Goal: Task Accomplishment & Management: Use online tool/utility

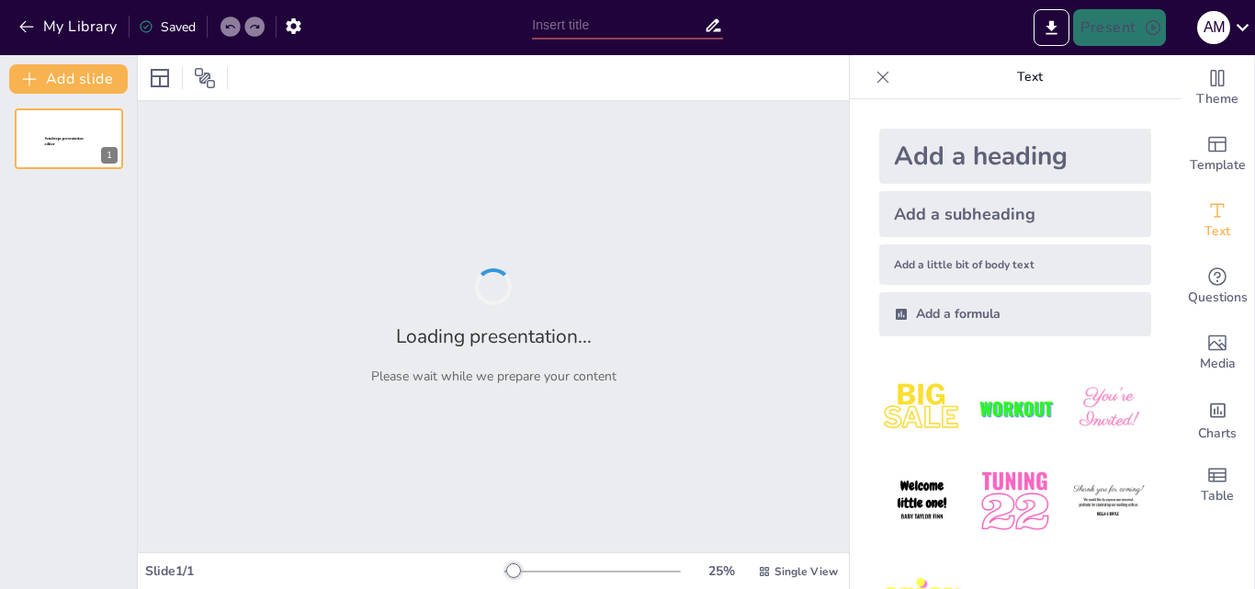
type input "Inventarios: Tipos, Importancia y Principales Conceptos a Considerar"
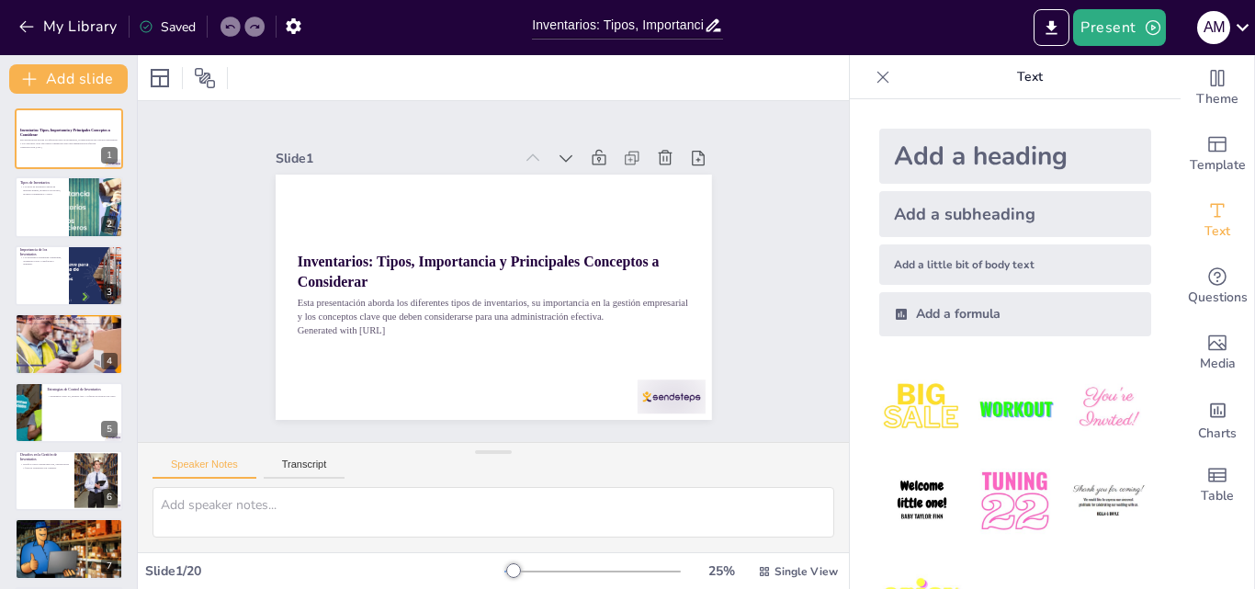
checkbox input "true"
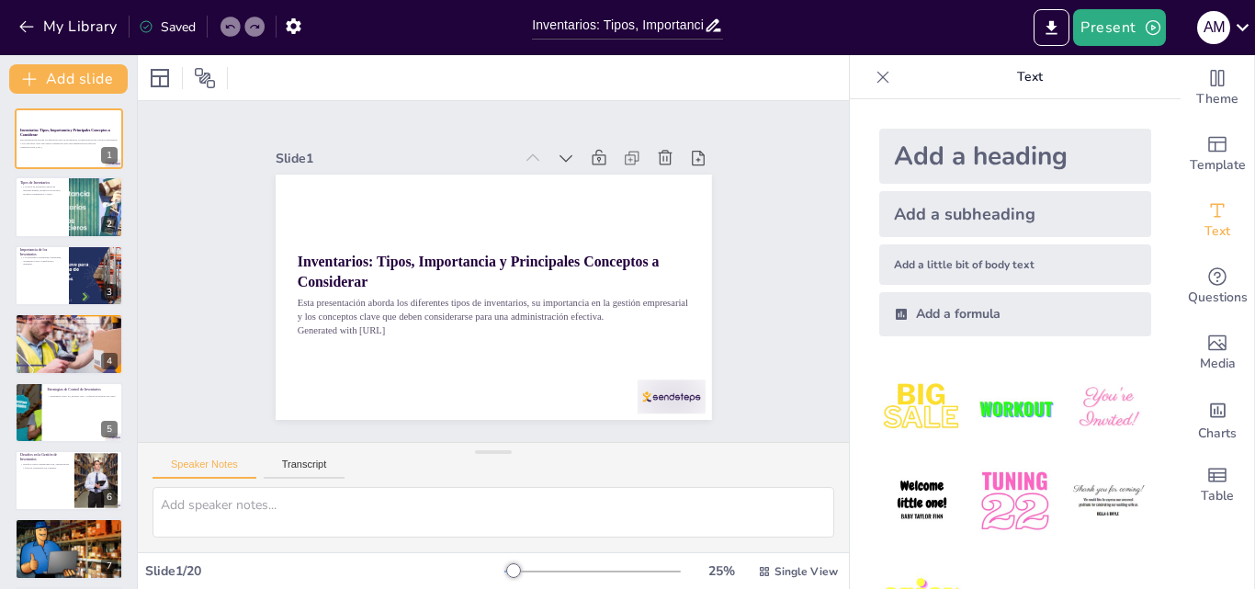
checkbox input "true"
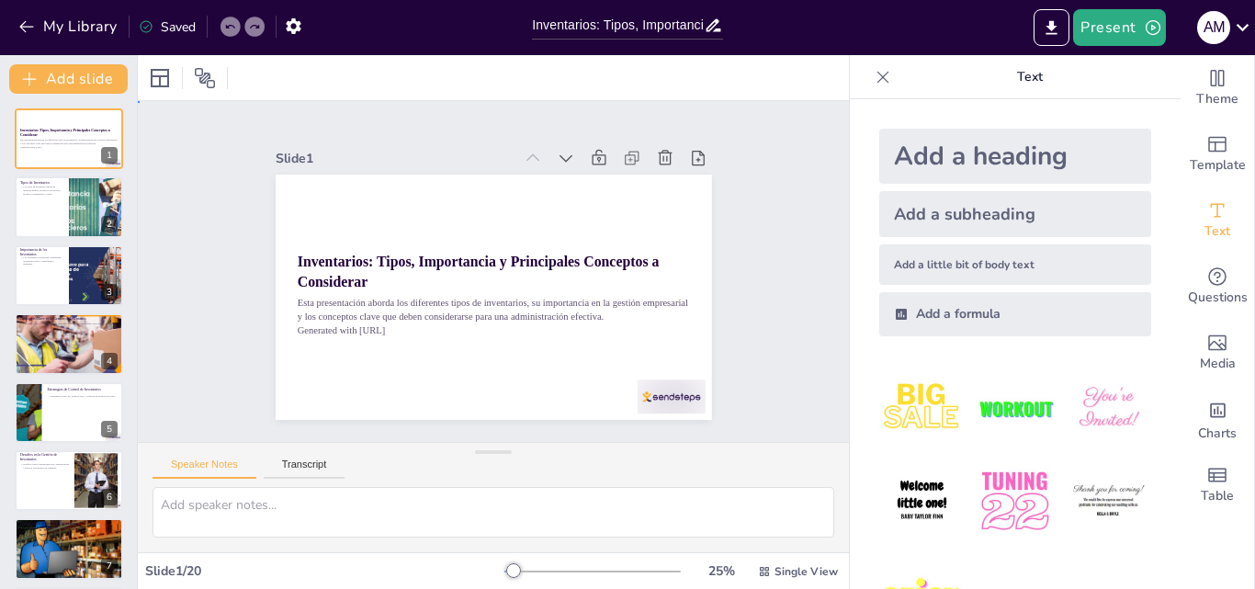
click at [663, 208] on div "Slide 1 Inventarios: Tipos, Importancia y Principales Conceptos a Considerar Es…" at bounding box center [492, 270] width 341 height 711
checkbox input "true"
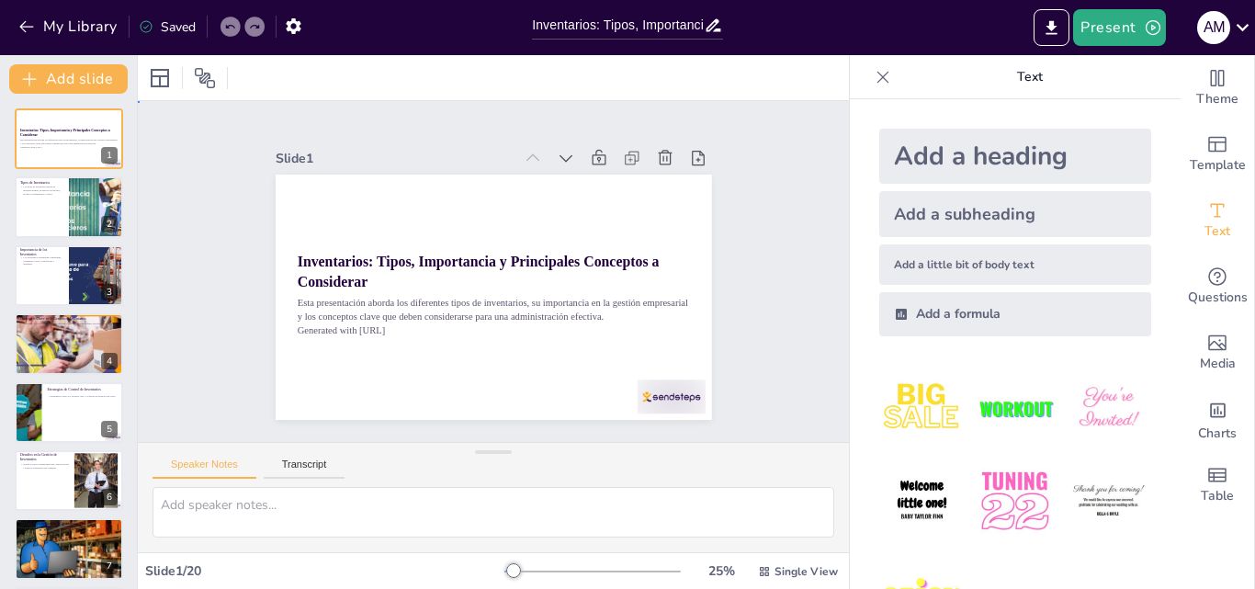
checkbox input "true"
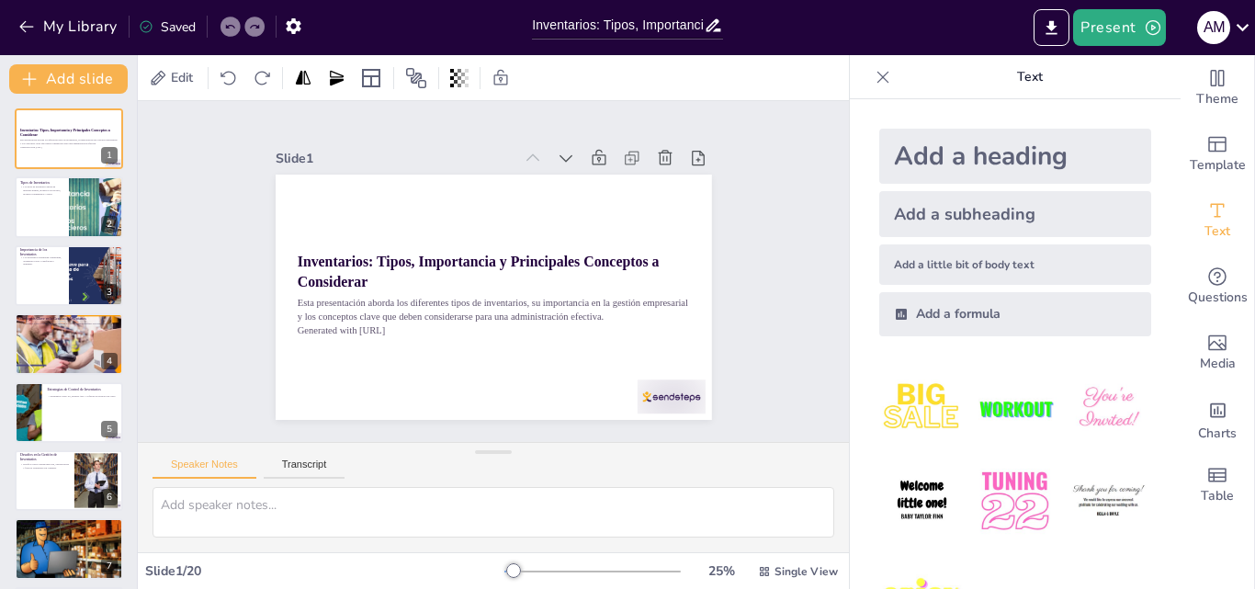
checkbox input "true"
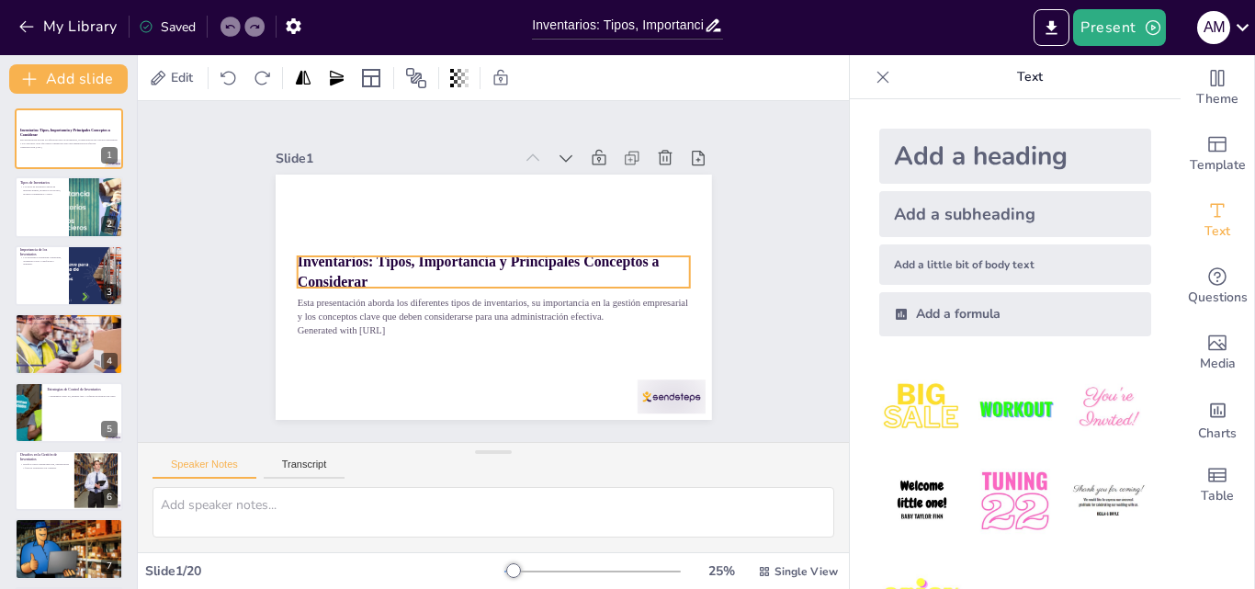
checkbox input "true"
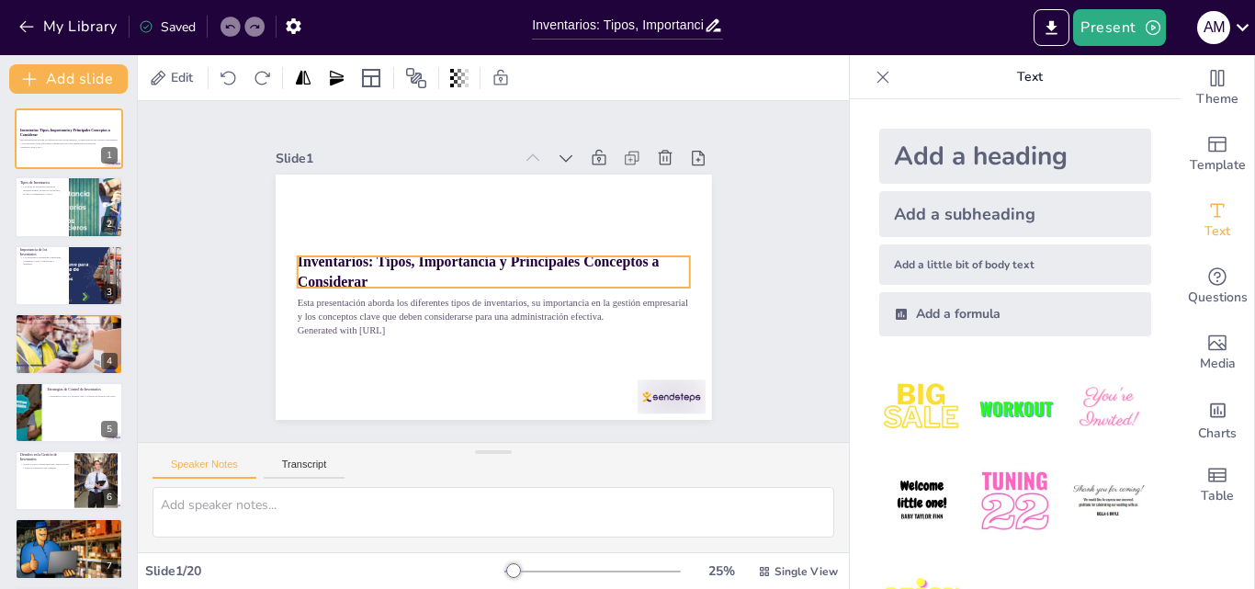
checkbox input "true"
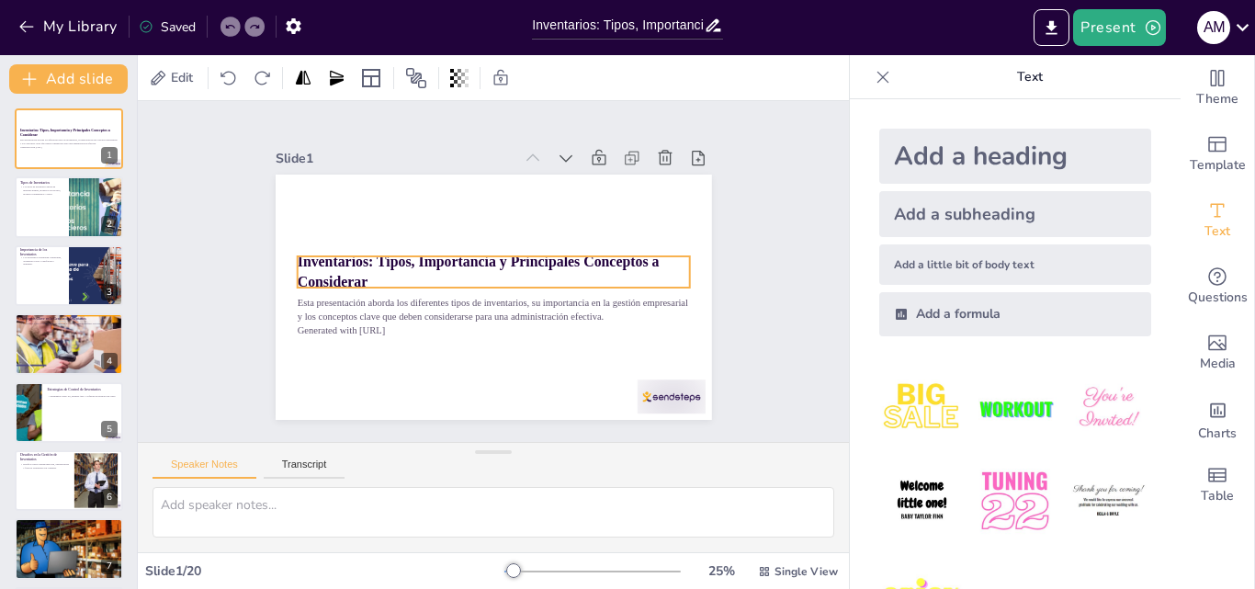
checkbox input "true"
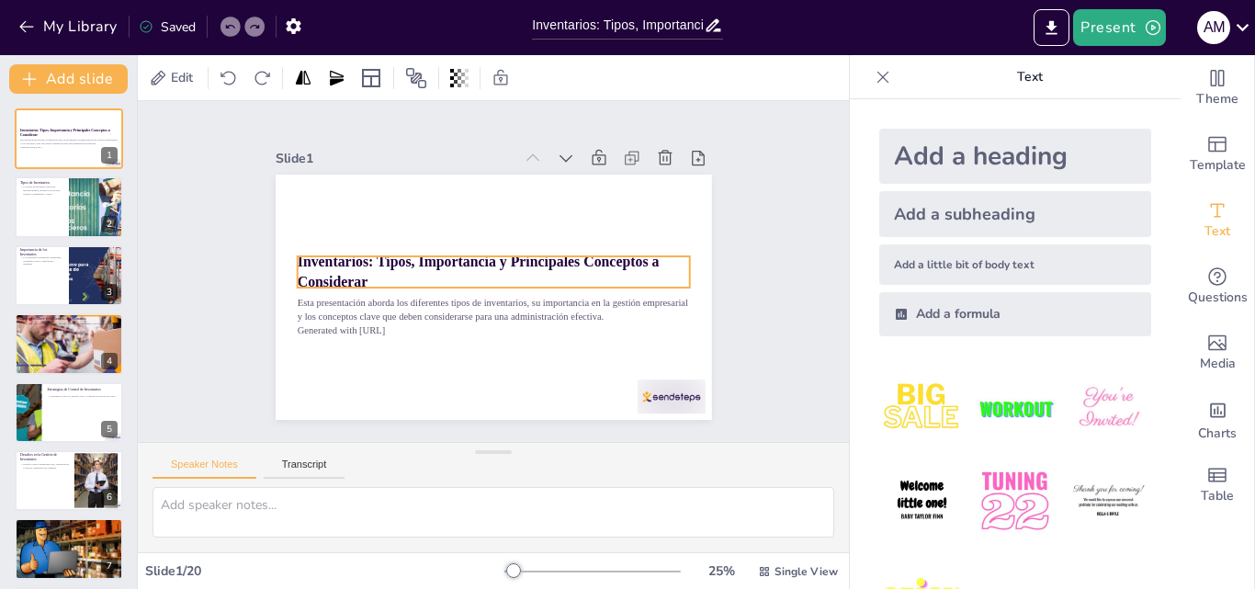
checkbox input "true"
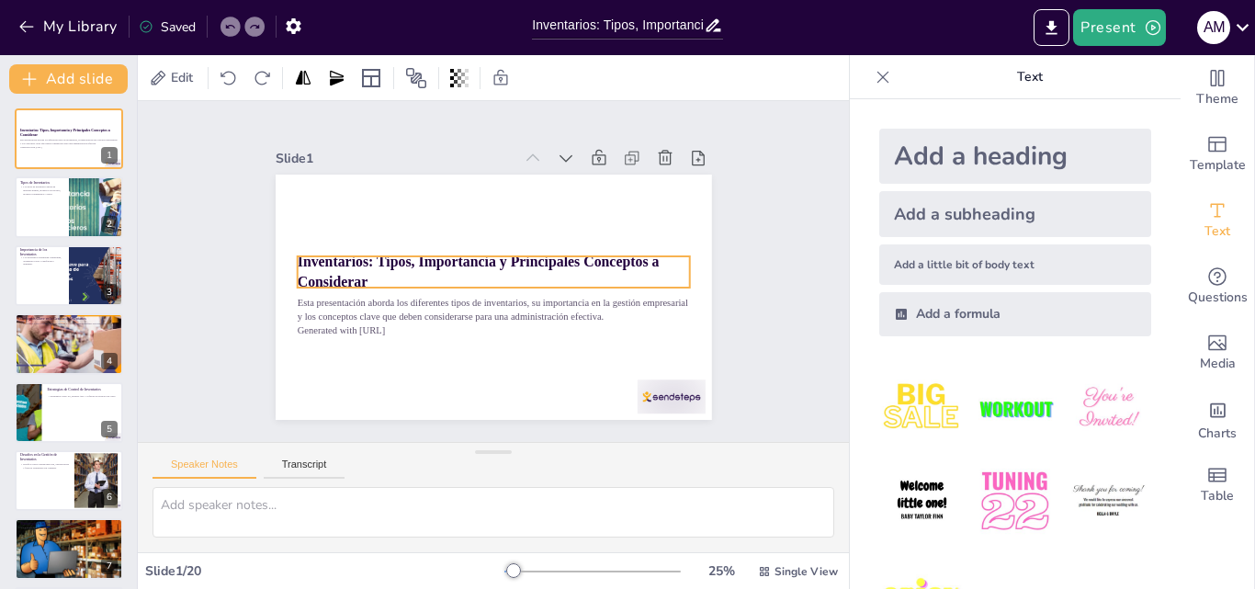
checkbox input "true"
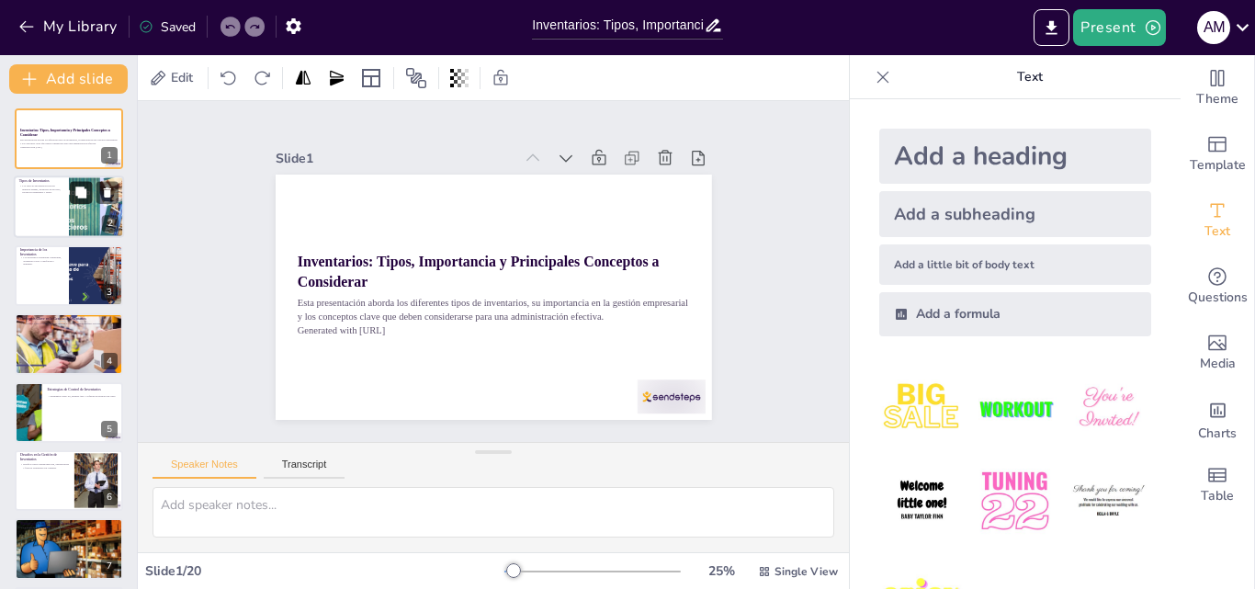
click at [75, 195] on icon at bounding box center [80, 192] width 13 height 13
type textarea "La clasificación de inventarios es fundamental para entender cómo se gestionan …"
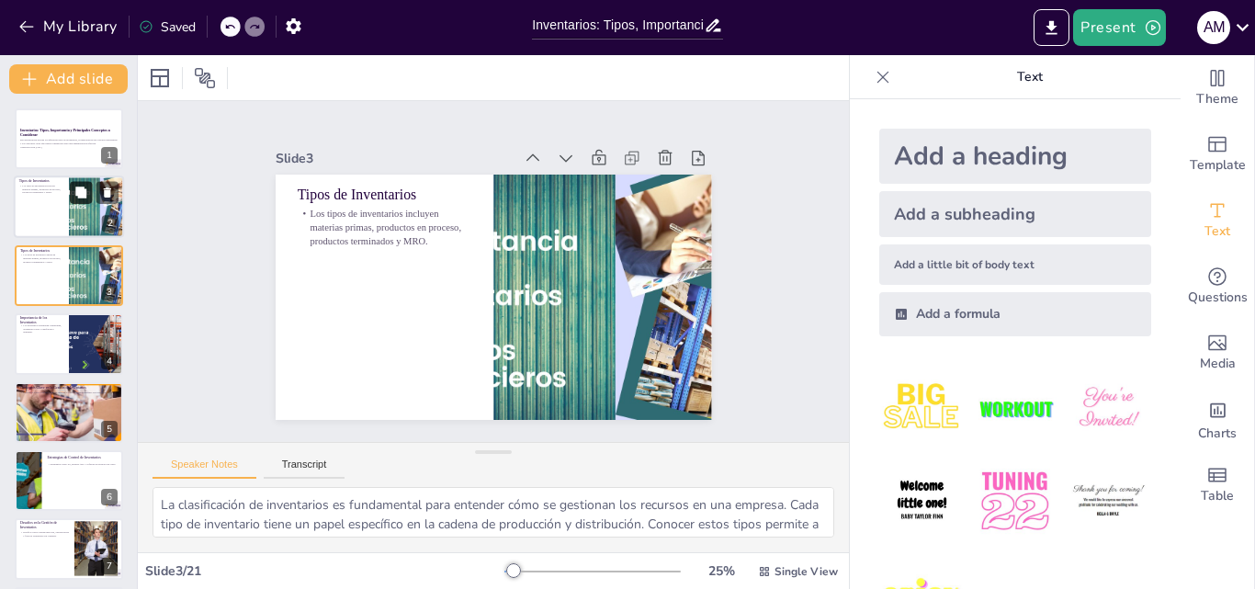
checkbox input "true"
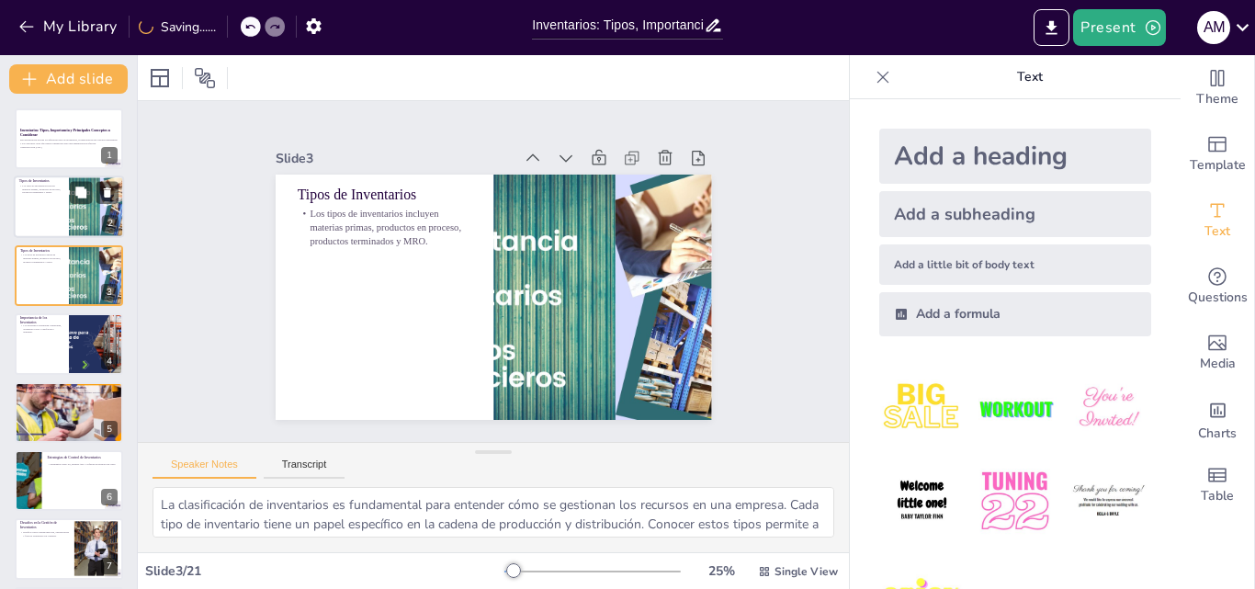
checkbox input "true"
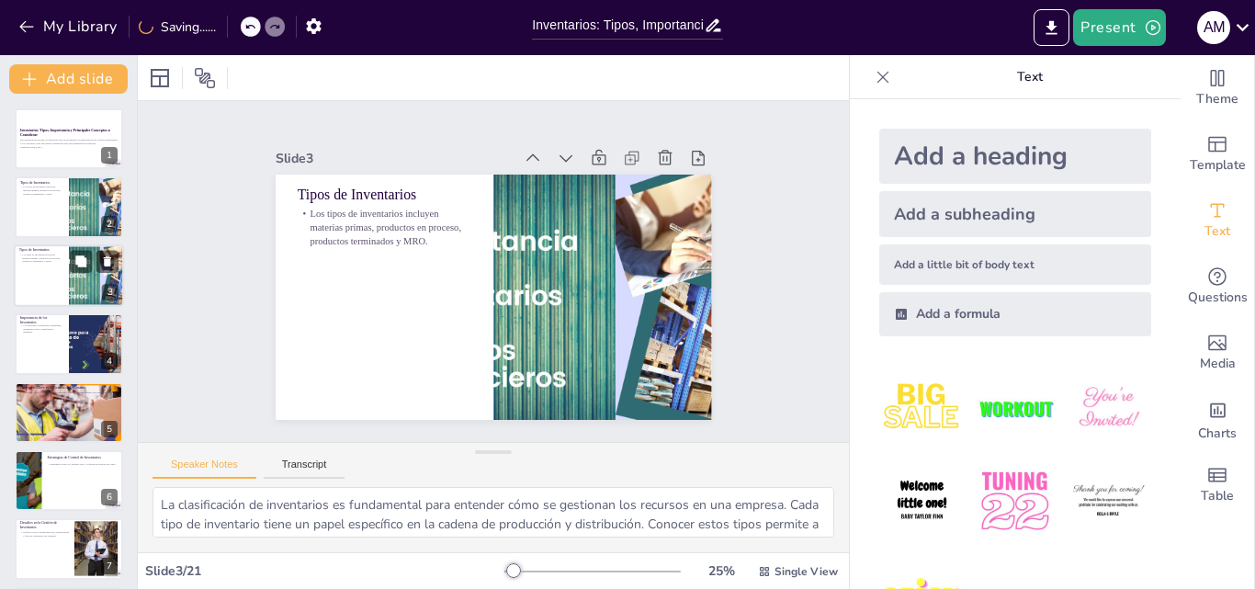
checkbox input "true"
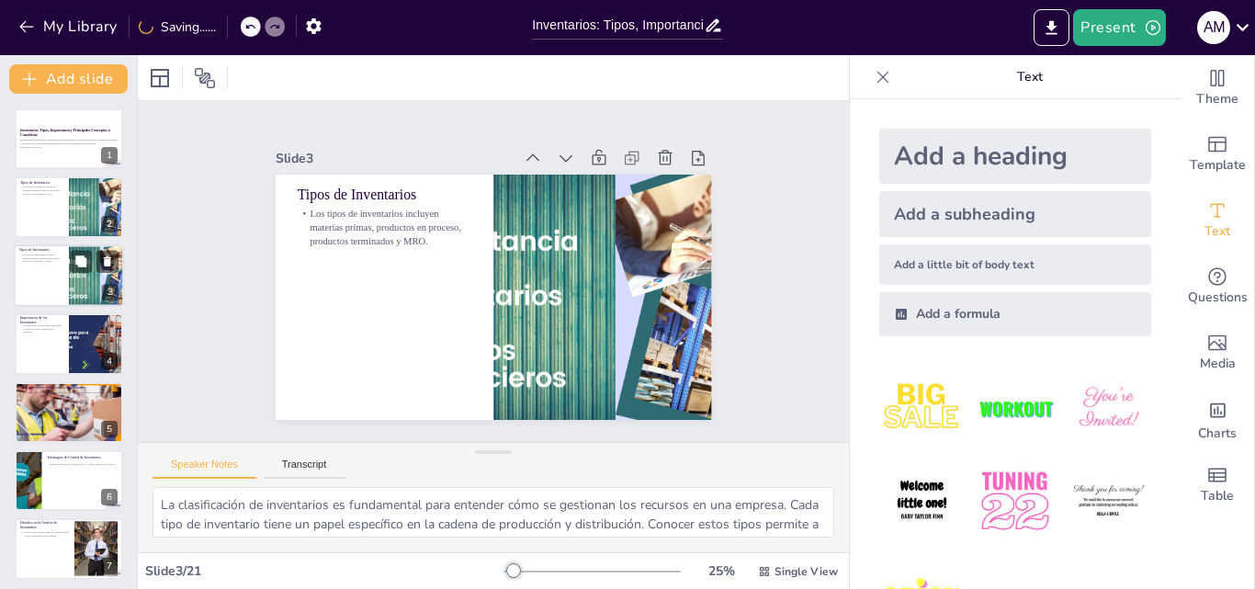
checkbox input "true"
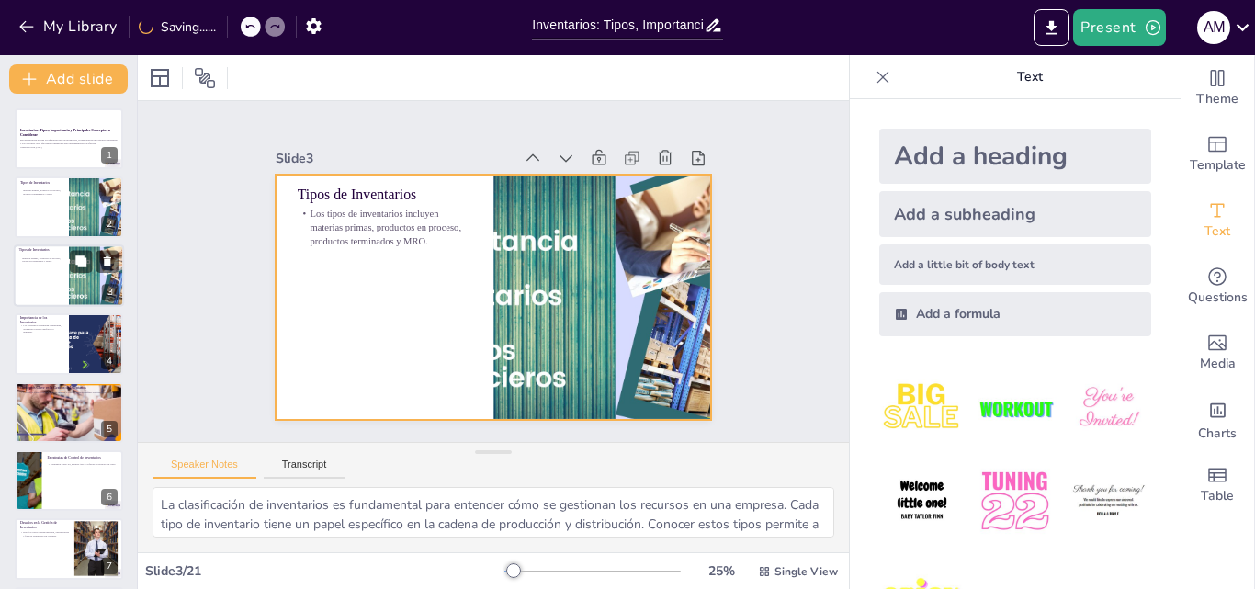
checkbox input "true"
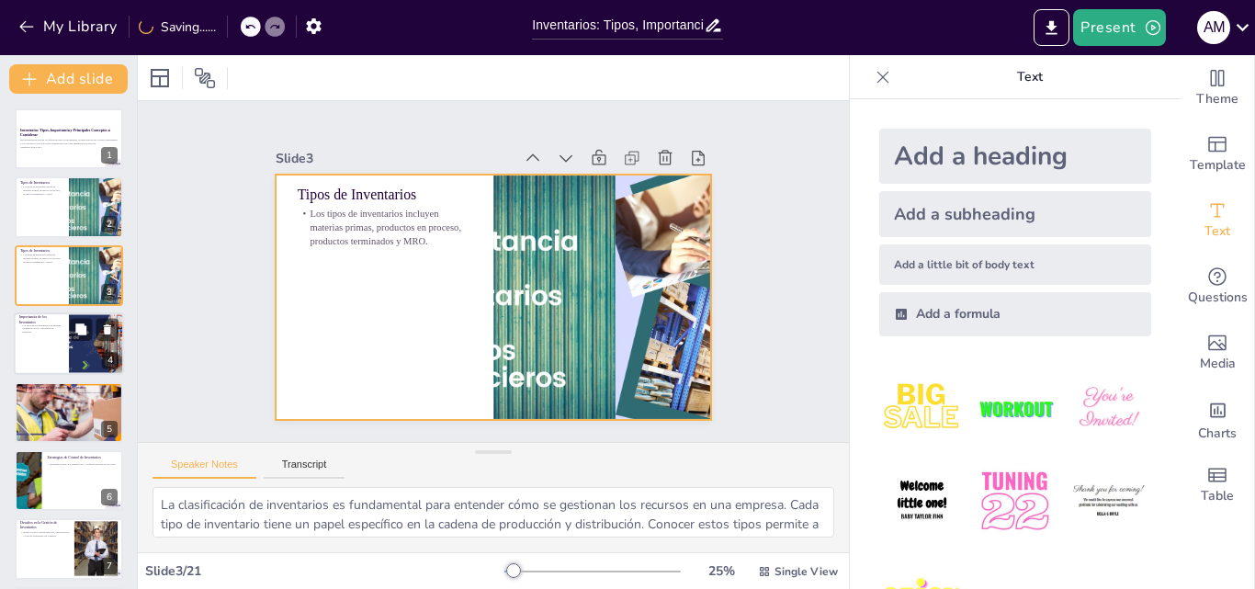
checkbox input "true"
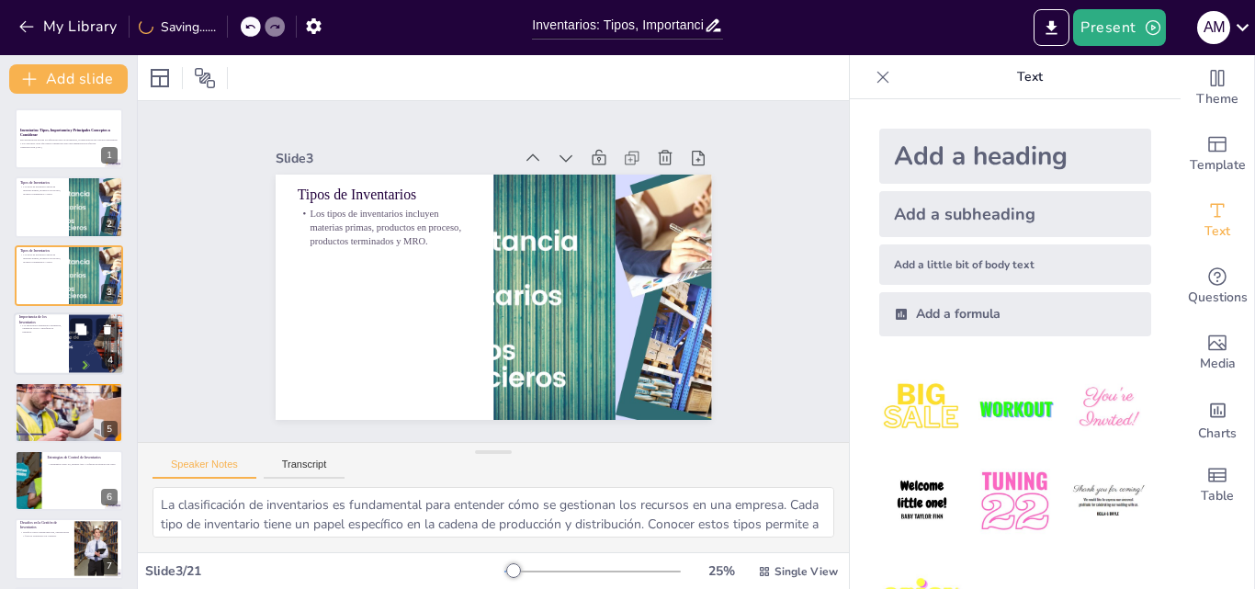
checkbox input "true"
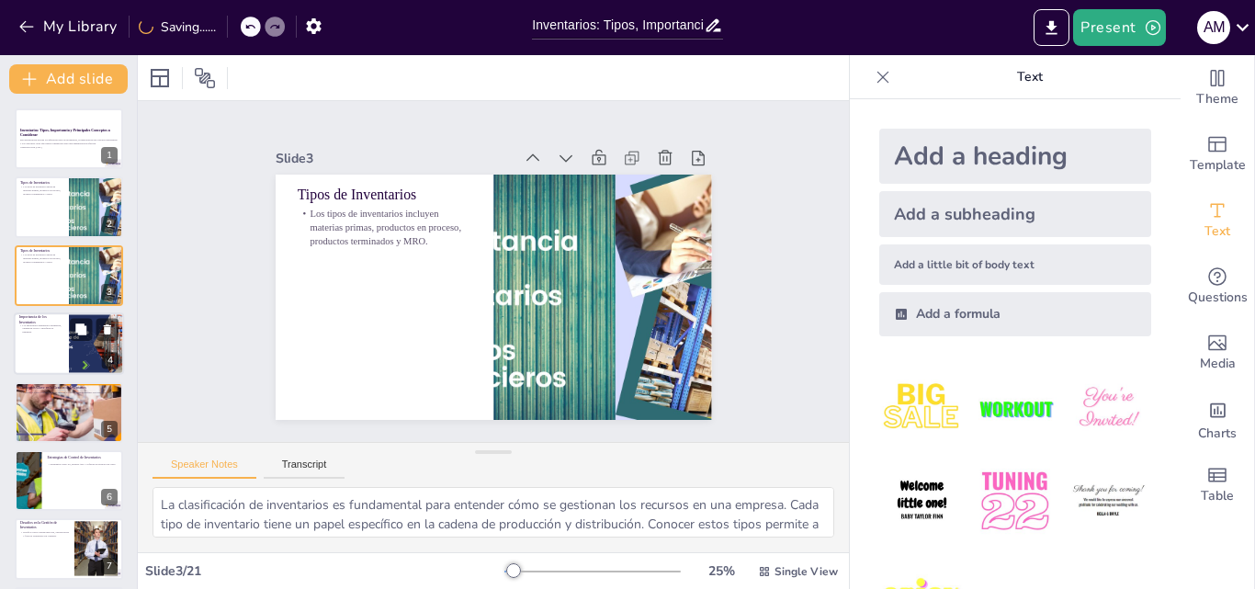
checkbox input "true"
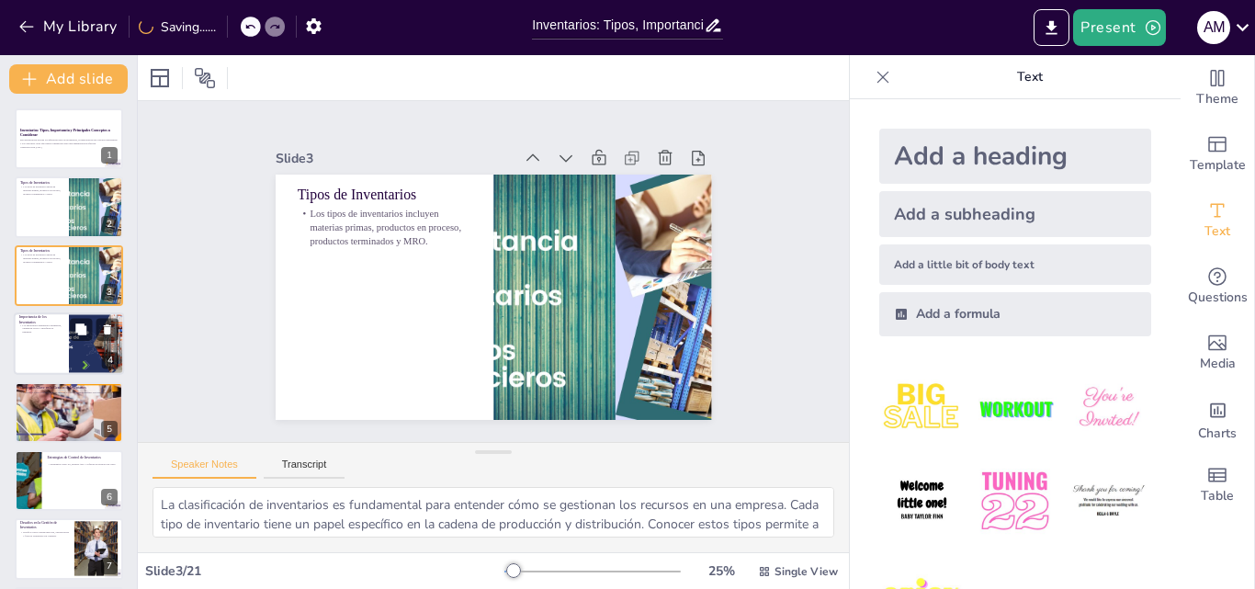
click at [58, 334] on div at bounding box center [69, 343] width 110 height 62
type textarea "La continuidad operativa es uno de los aspectos más críticos en la gestión de i…"
checkbox input "true"
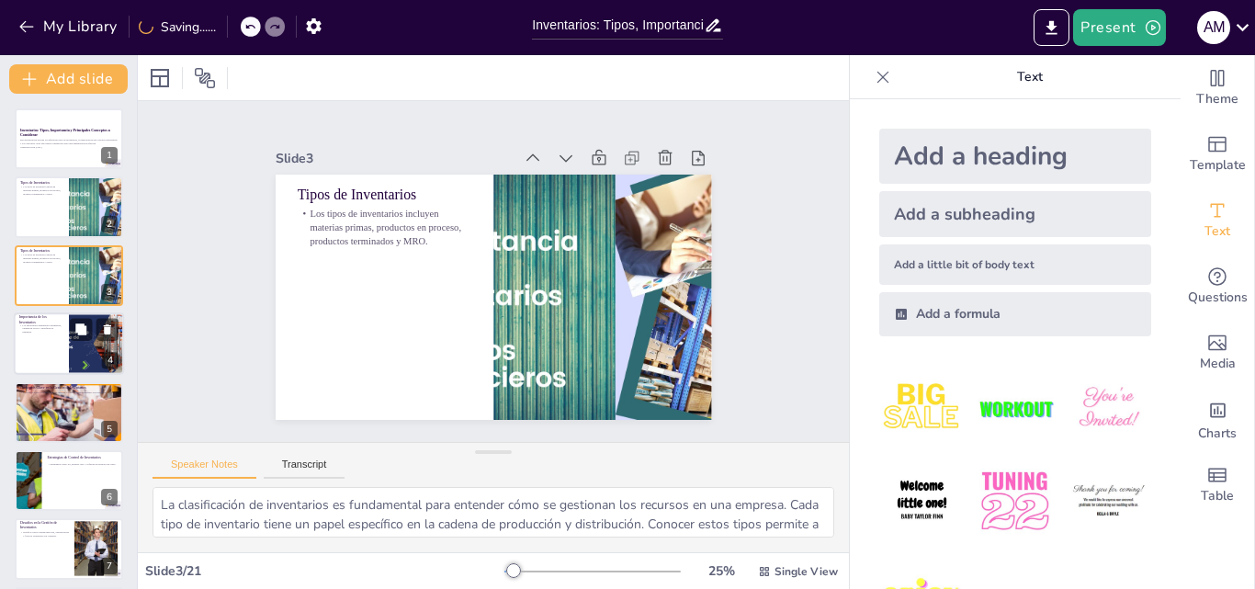
checkbox input "true"
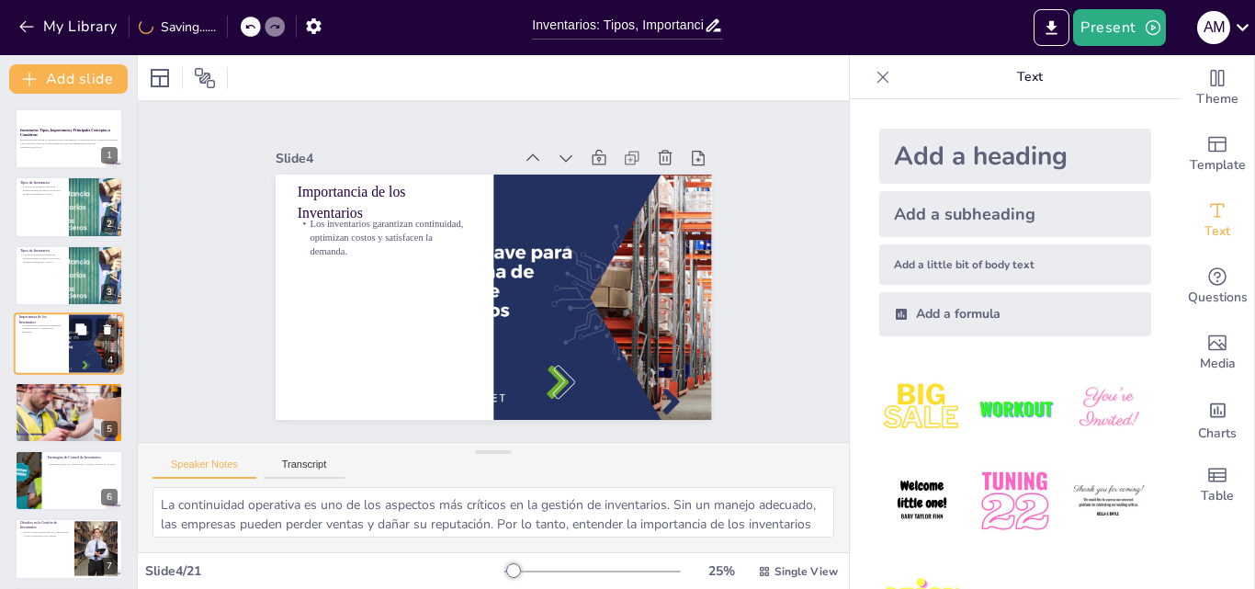
scroll to position [3, 0]
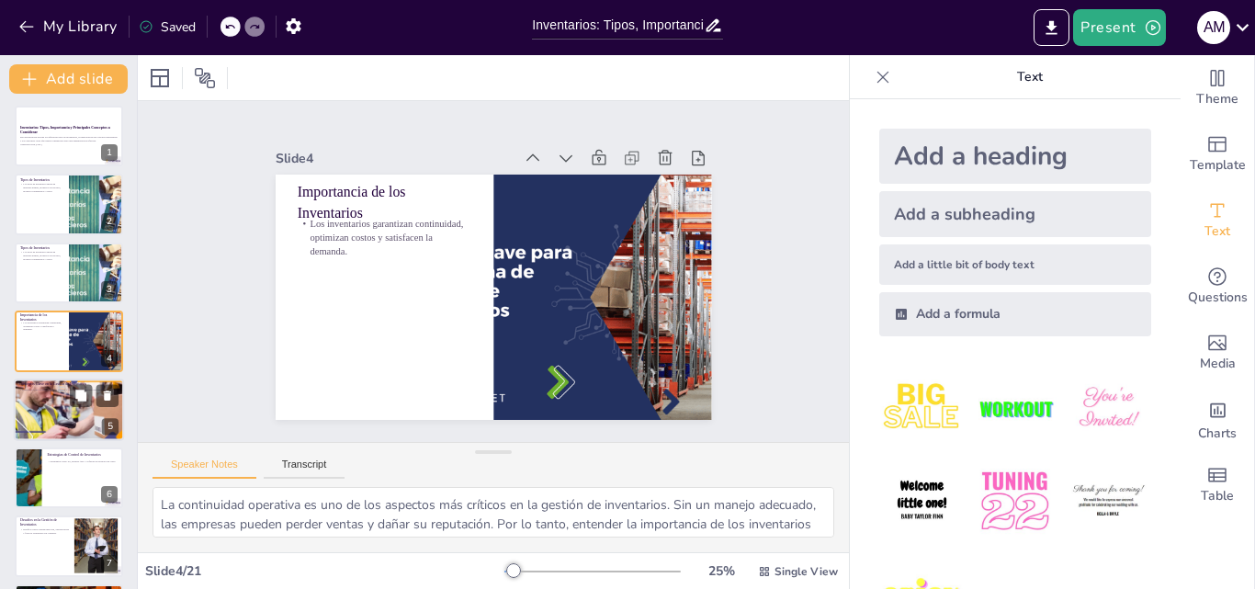
checkbox input "true"
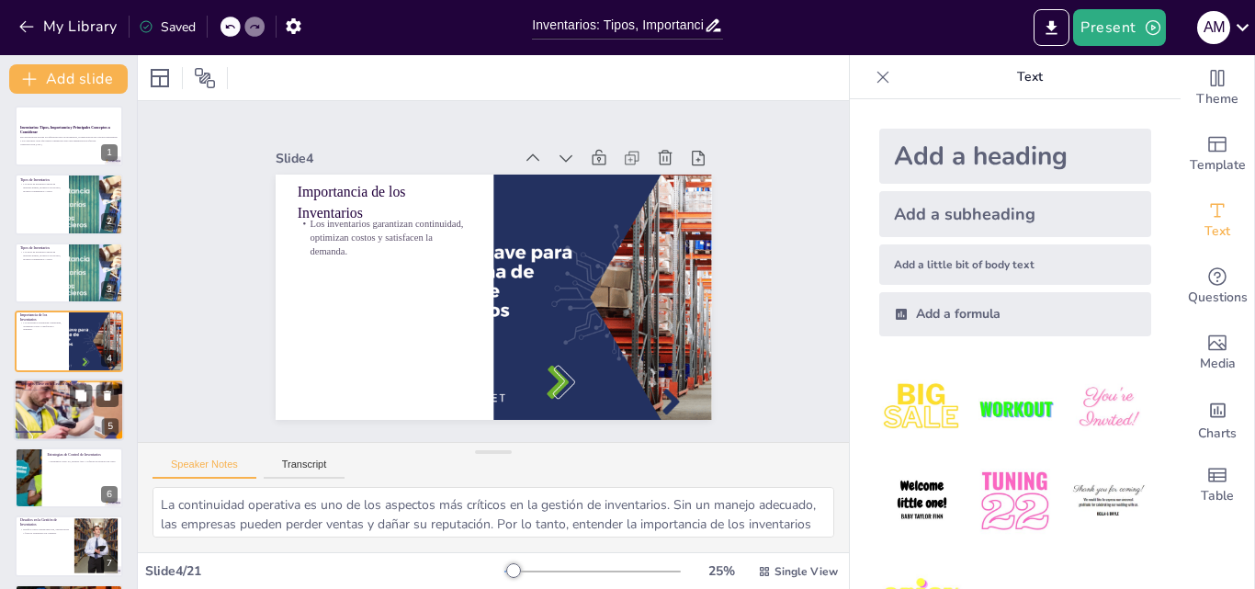
checkbox input "true"
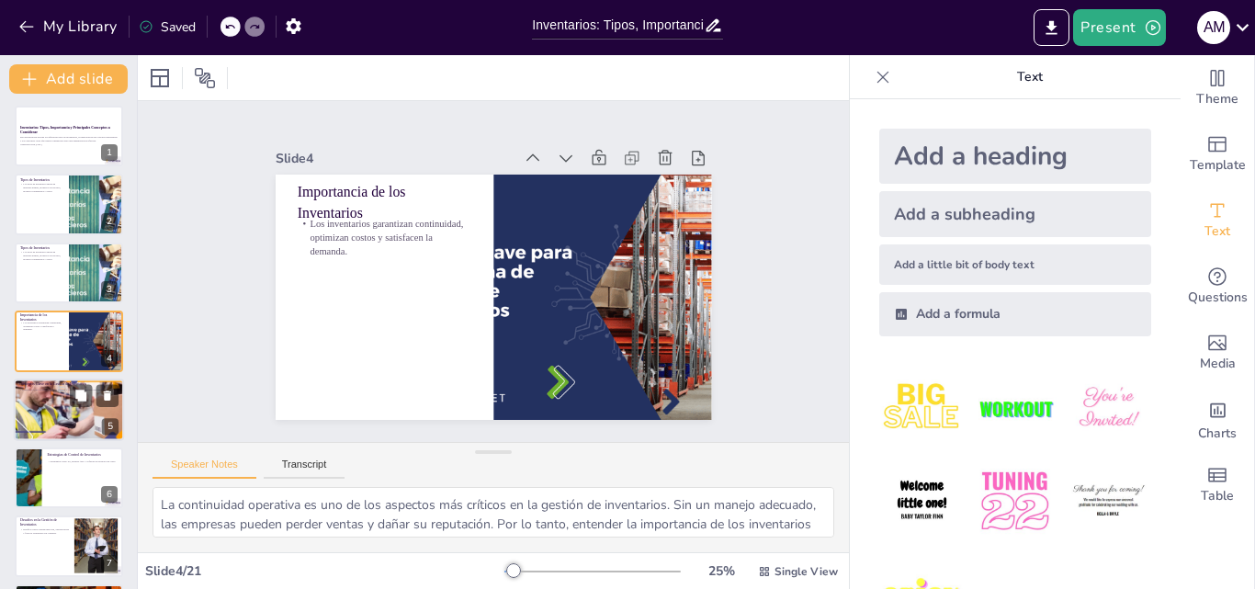
click at [55, 402] on div at bounding box center [68, 409] width 122 height 62
type textarea "Estos conceptos son fundamentales para una gestión eficiente de inventarios. La…"
checkbox input "true"
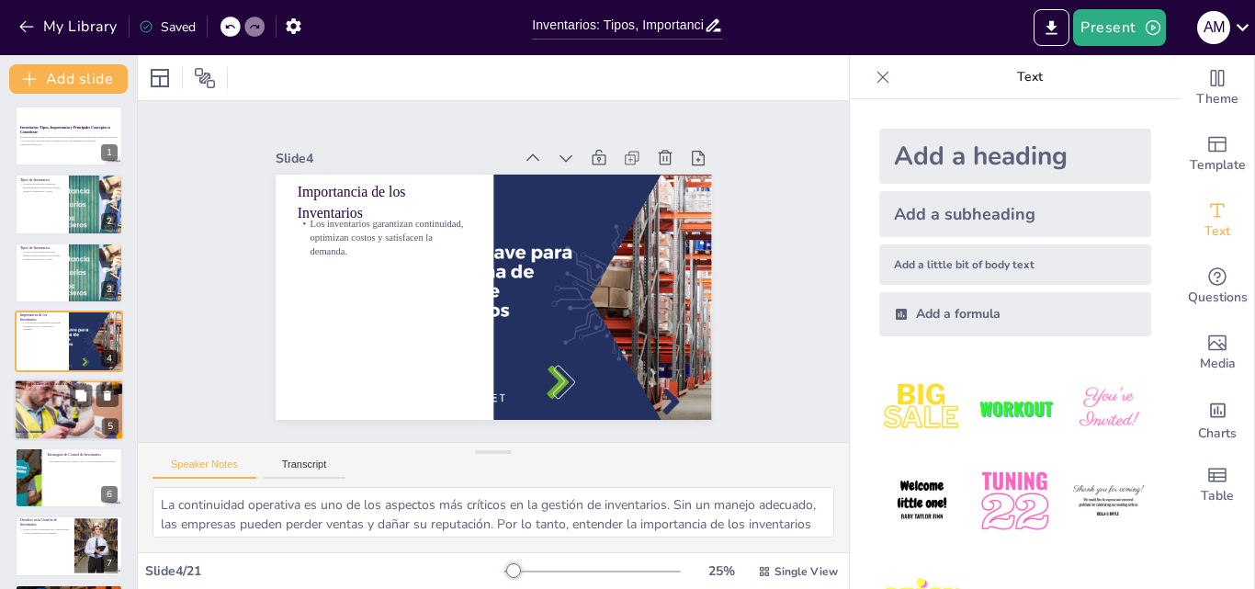
checkbox input "true"
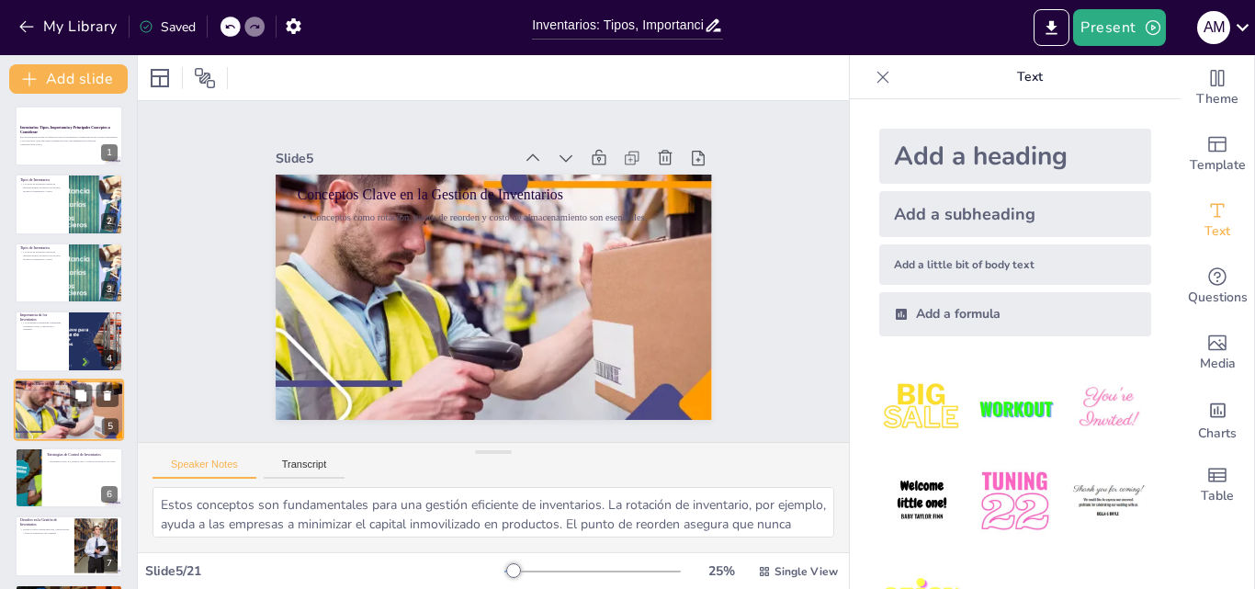
scroll to position [71, 0]
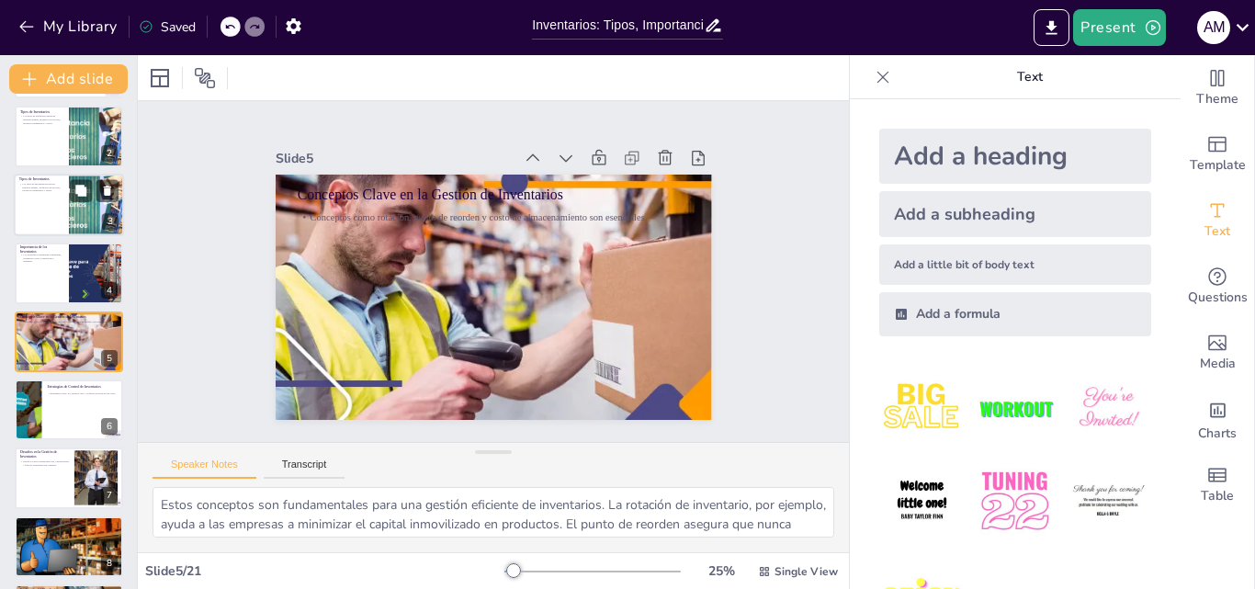
checkbox input "true"
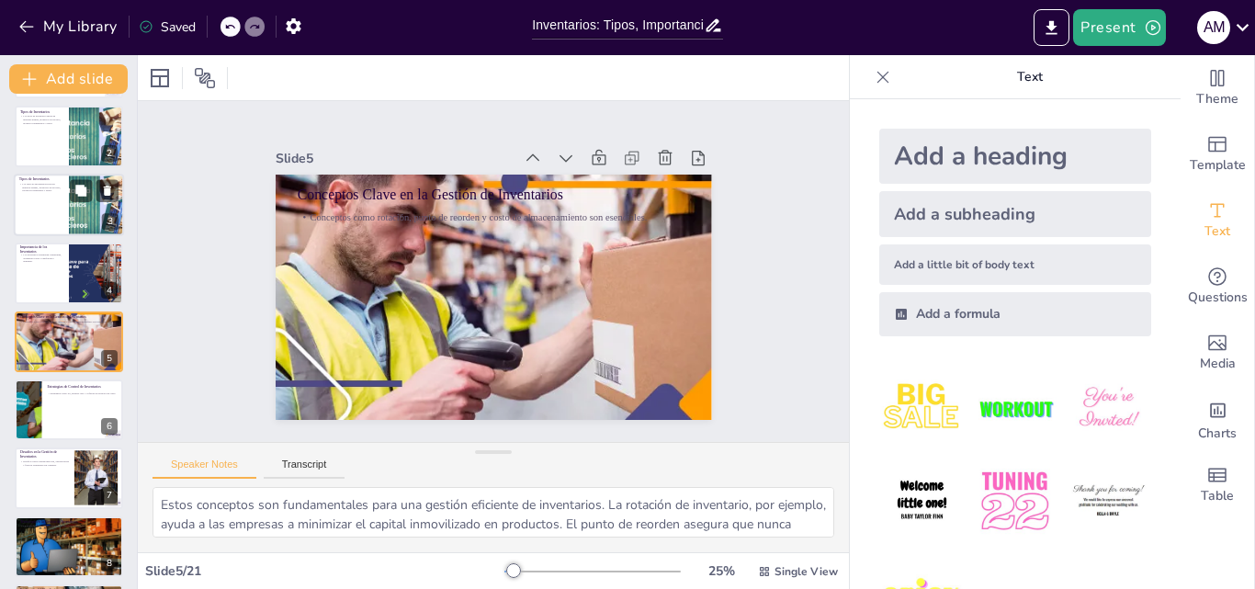
checkbox input "true"
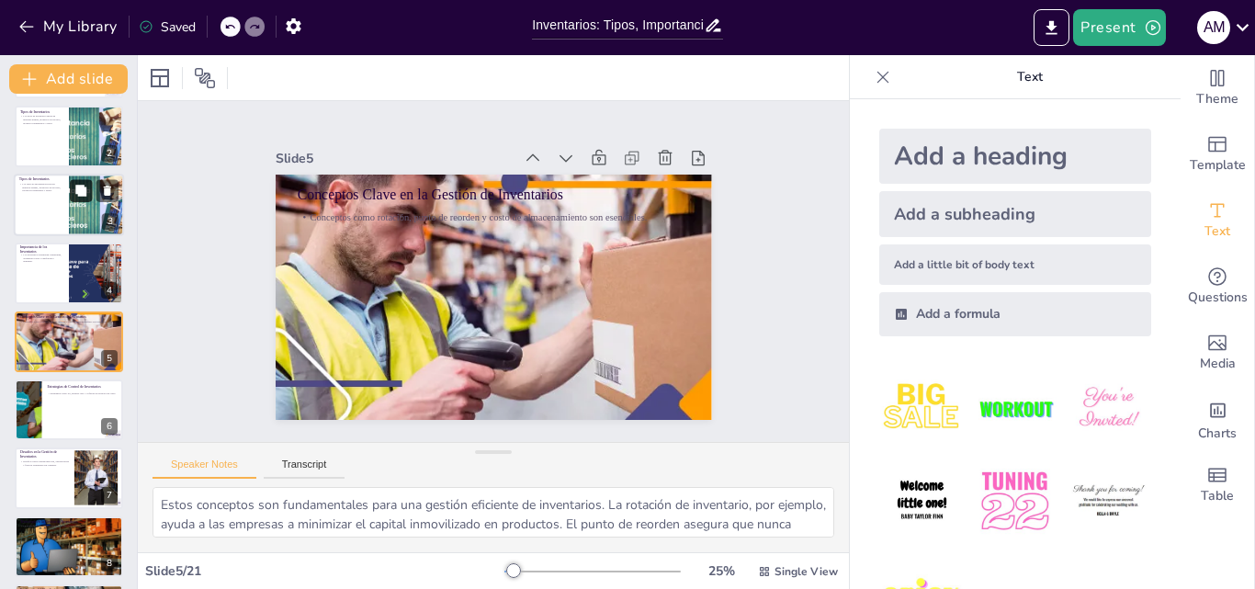
checkbox input "true"
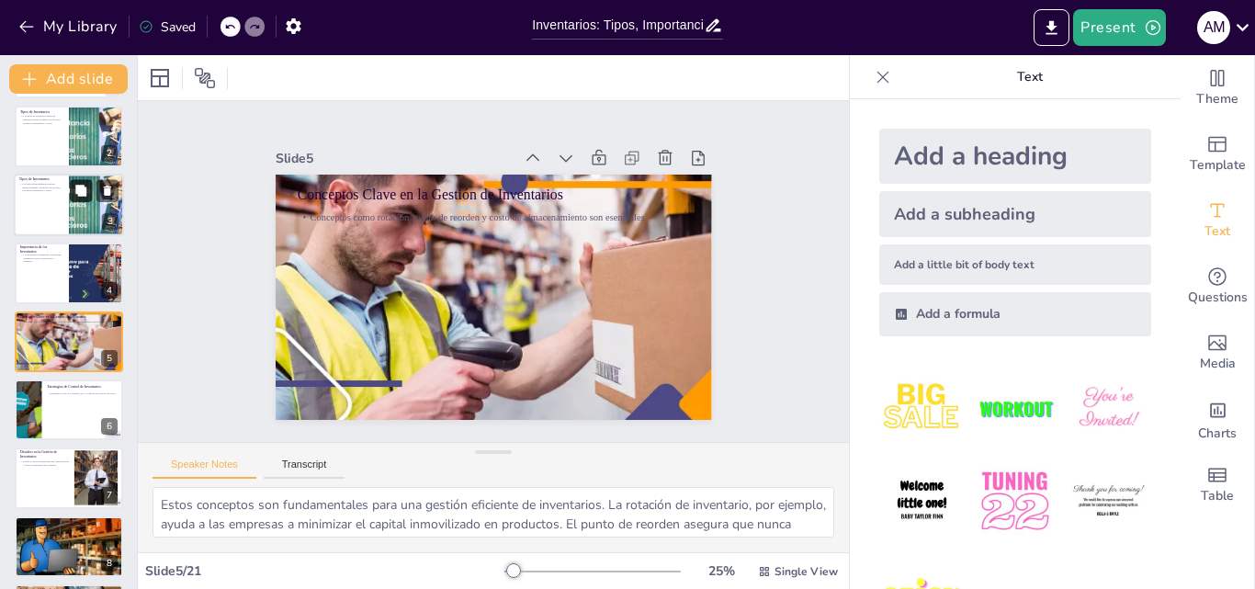
checkbox input "true"
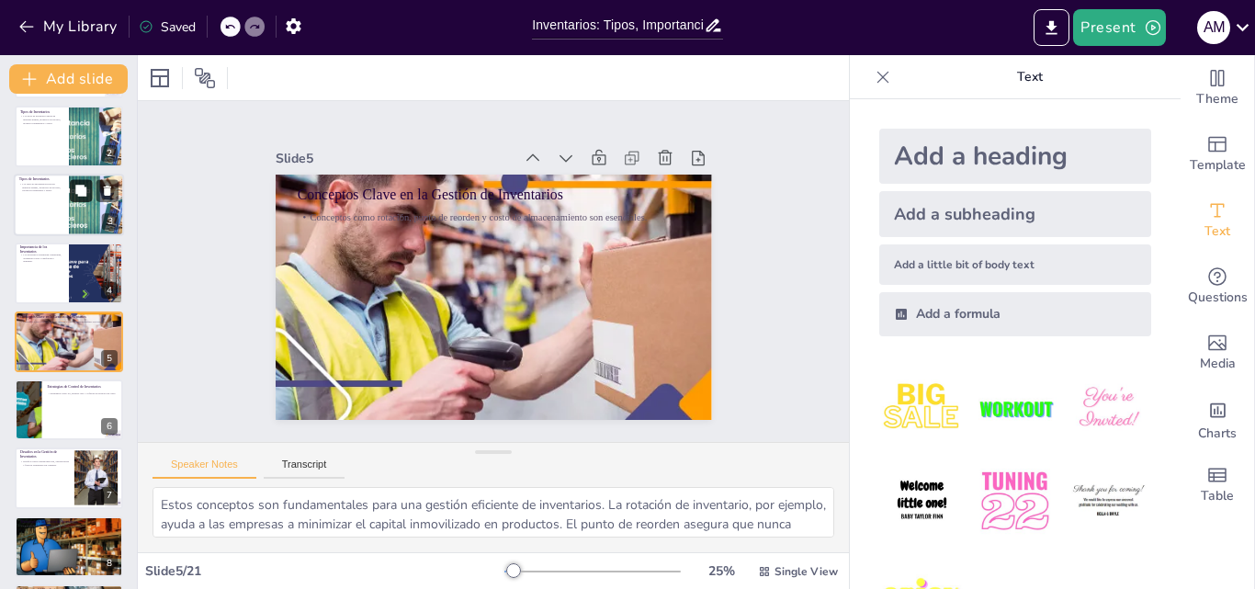
checkbox input "true"
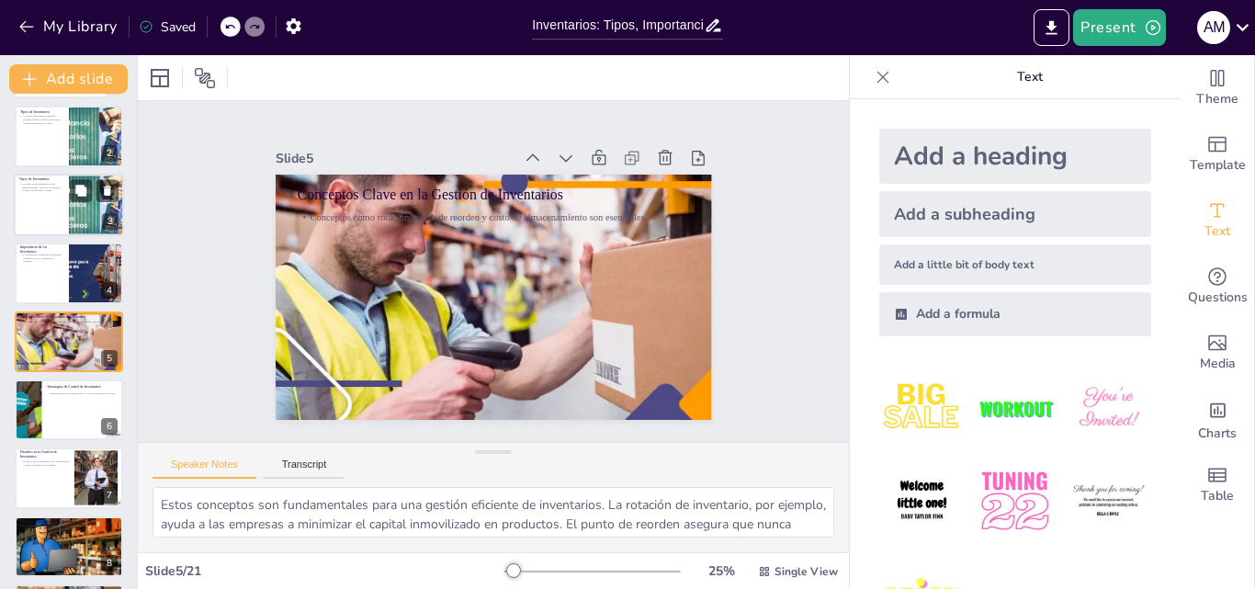
checkbox input "true"
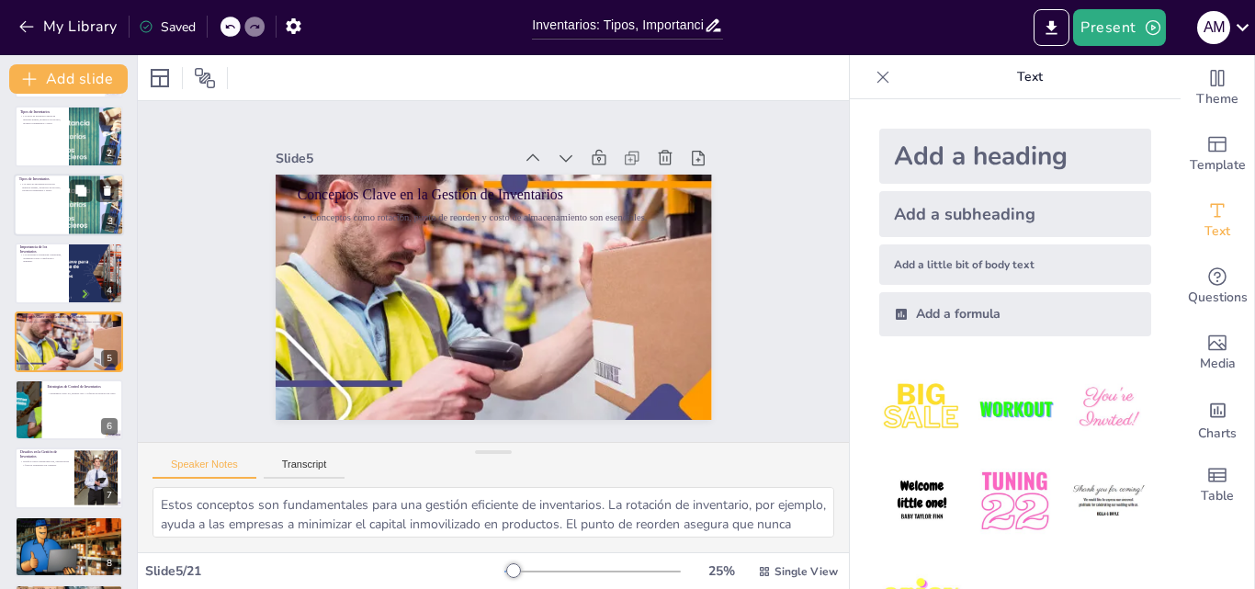
checkbox input "true"
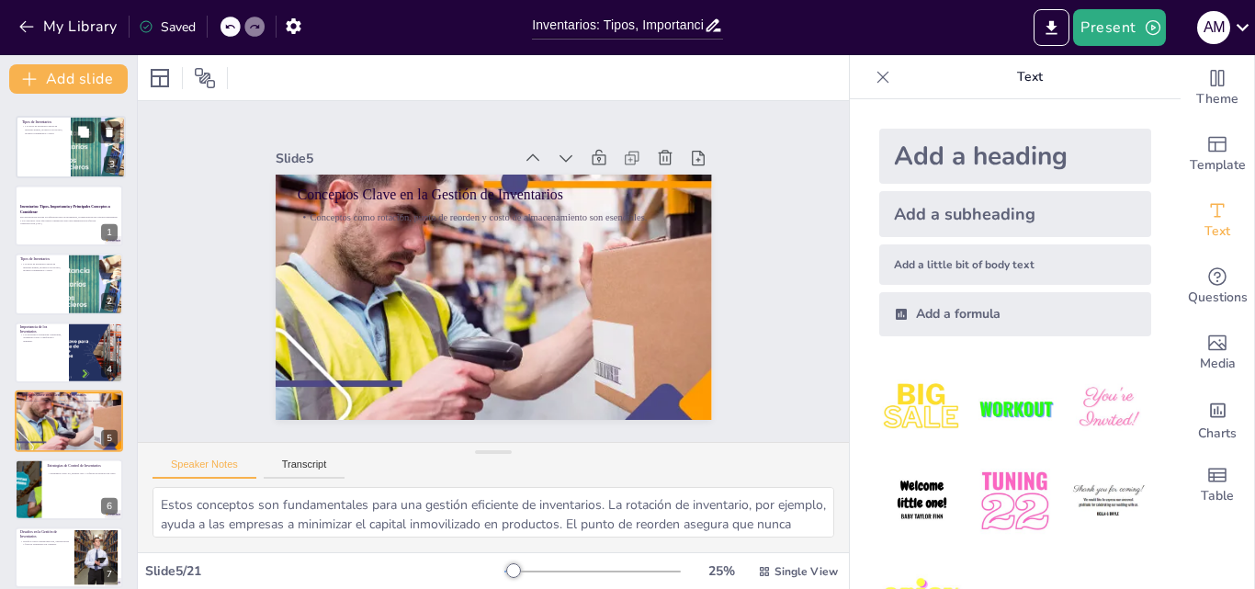
scroll to position [0, 0]
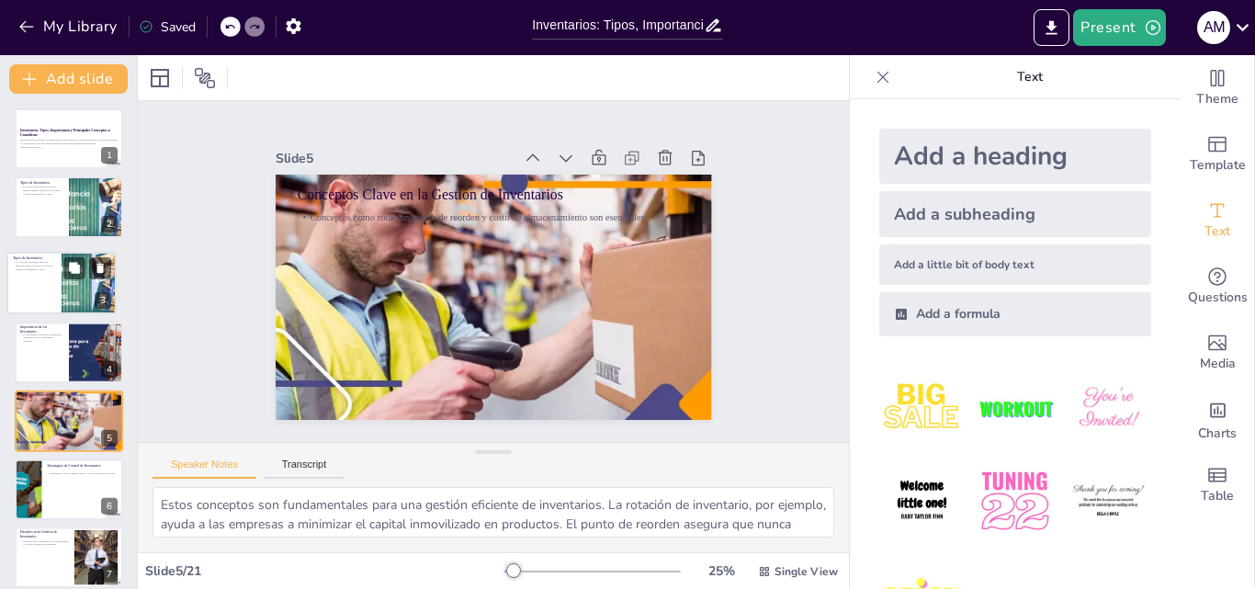
drag, startPoint x: 122, startPoint y: 198, endPoint x: 114, endPoint y: 272, distance: 73.9
click at [114, 272] on div at bounding box center [89, 283] width 108 height 61
type textarea "La clasificación de inventarios es fundamental para entender cómo se gestionan …"
checkbox input "true"
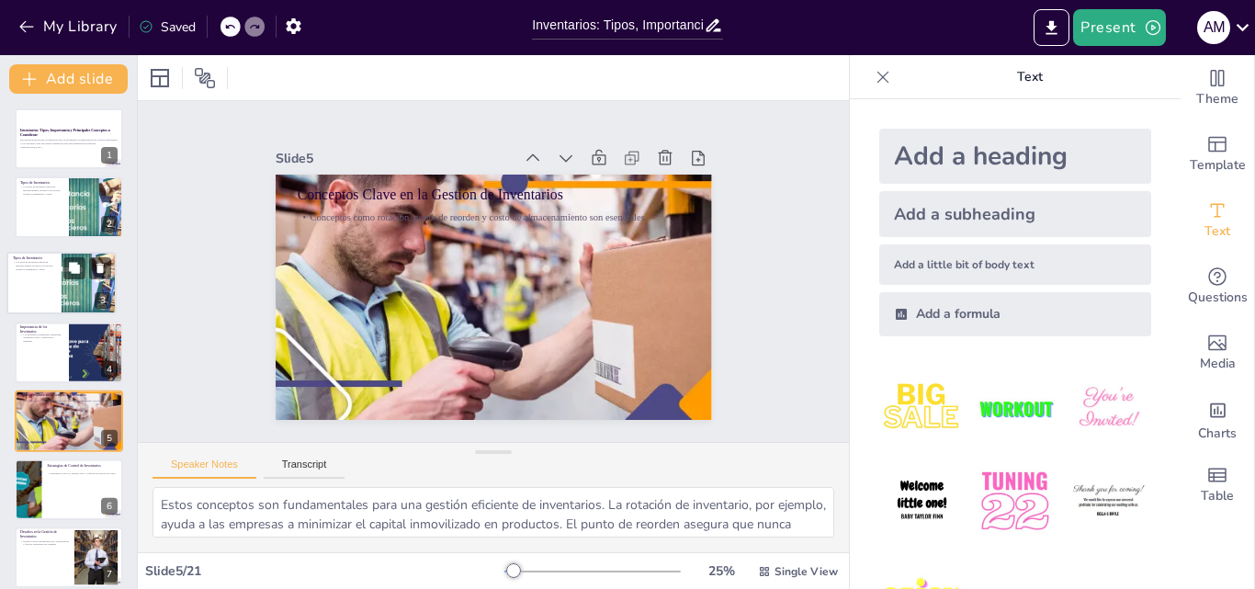
checkbox input "true"
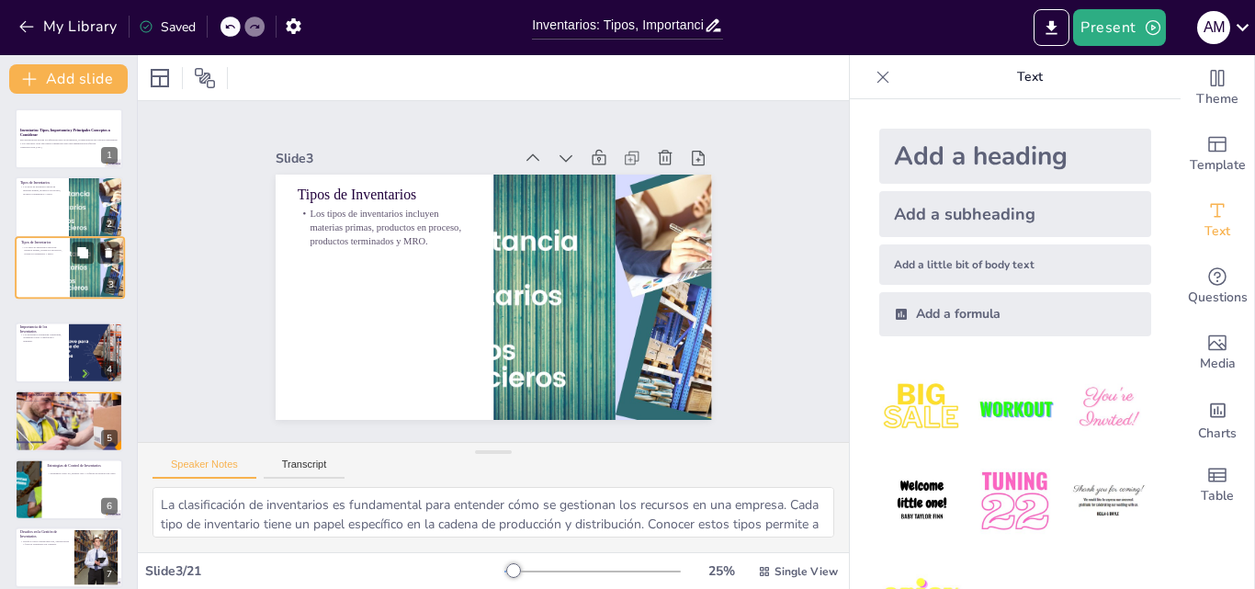
checkbox input "true"
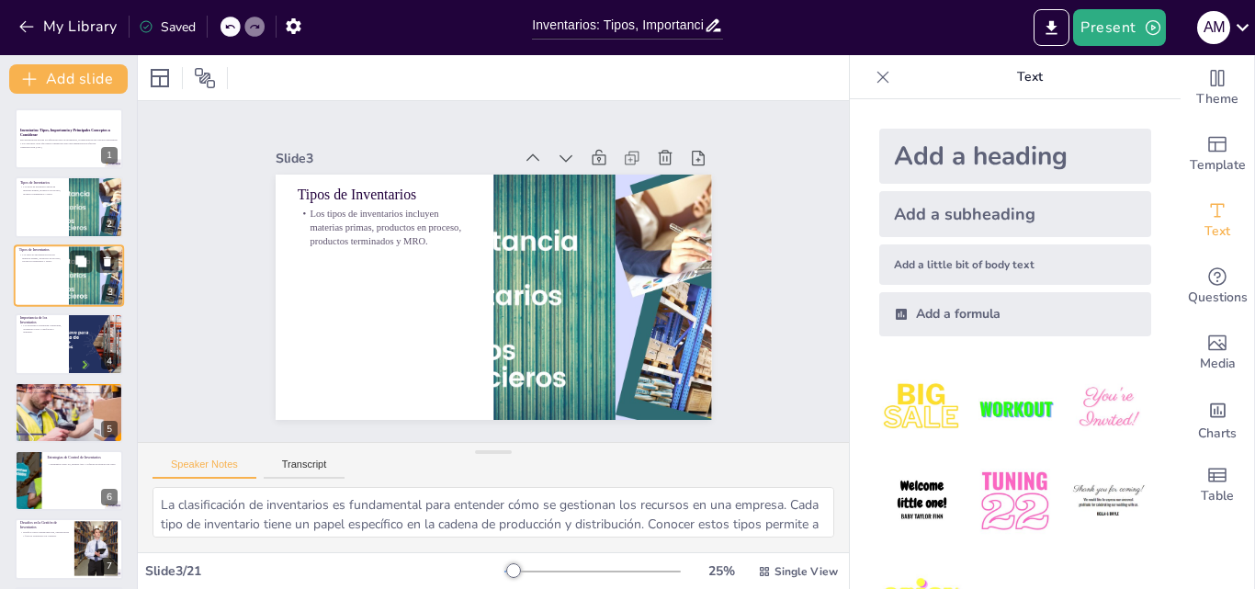
checkbox input "true"
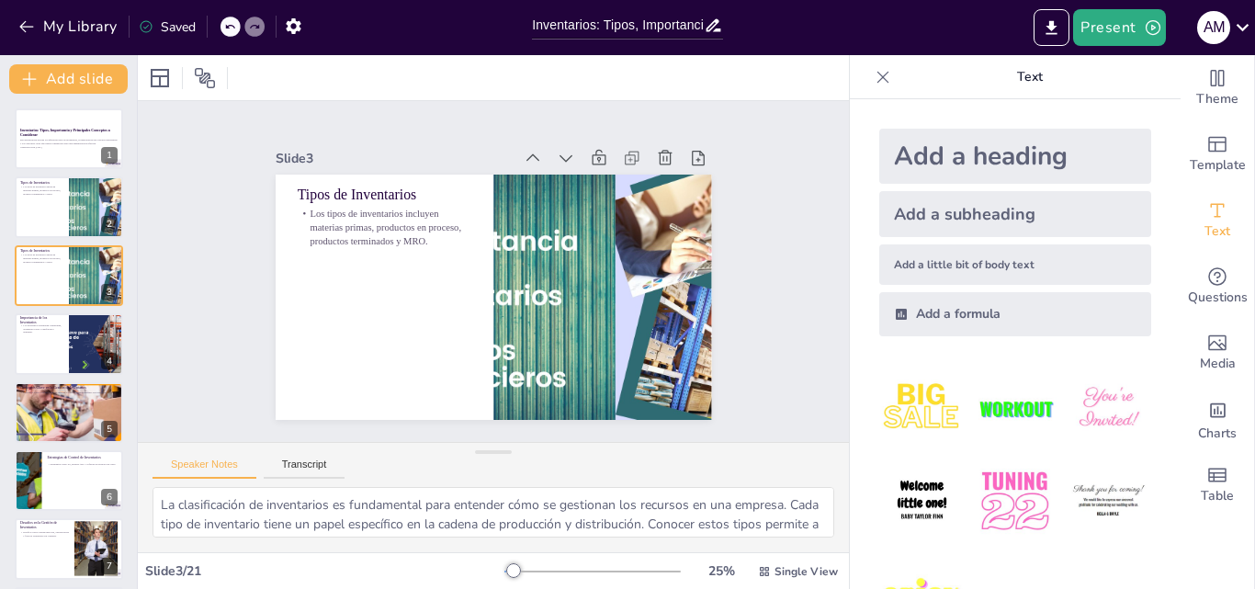
checkbox input "true"
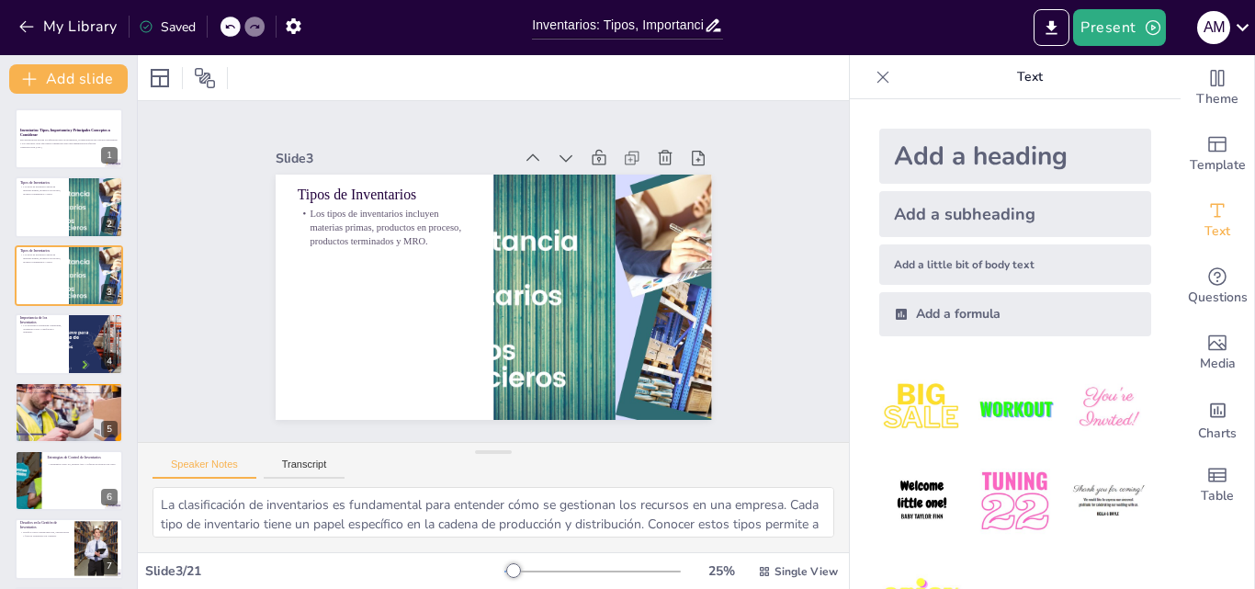
checkbox input "true"
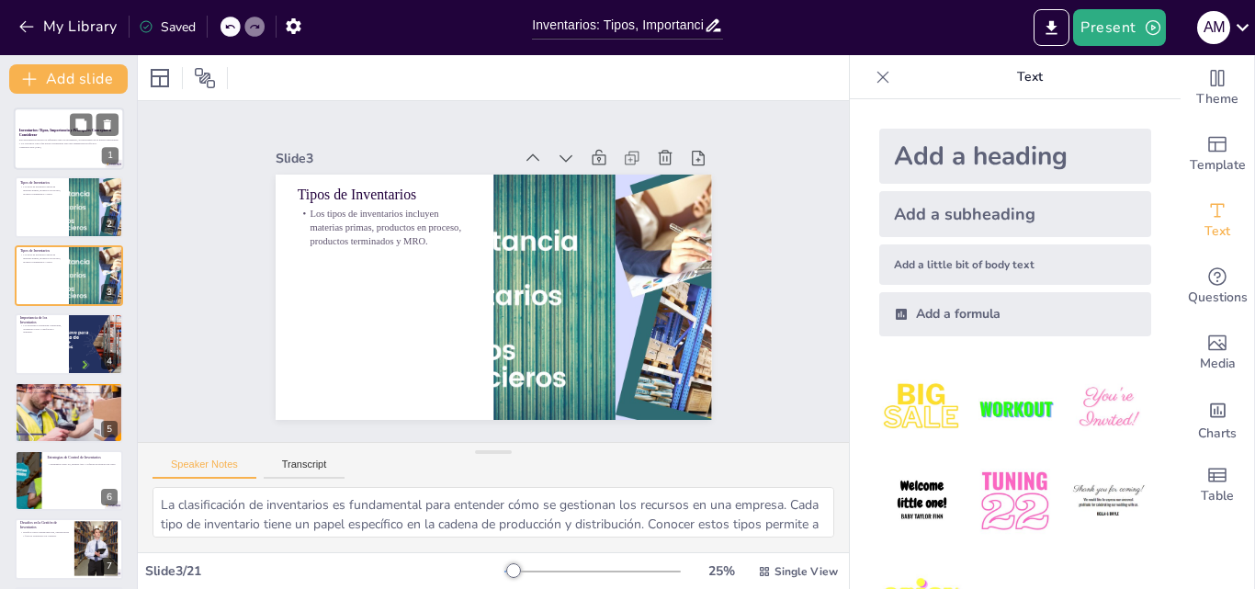
checkbox input "true"
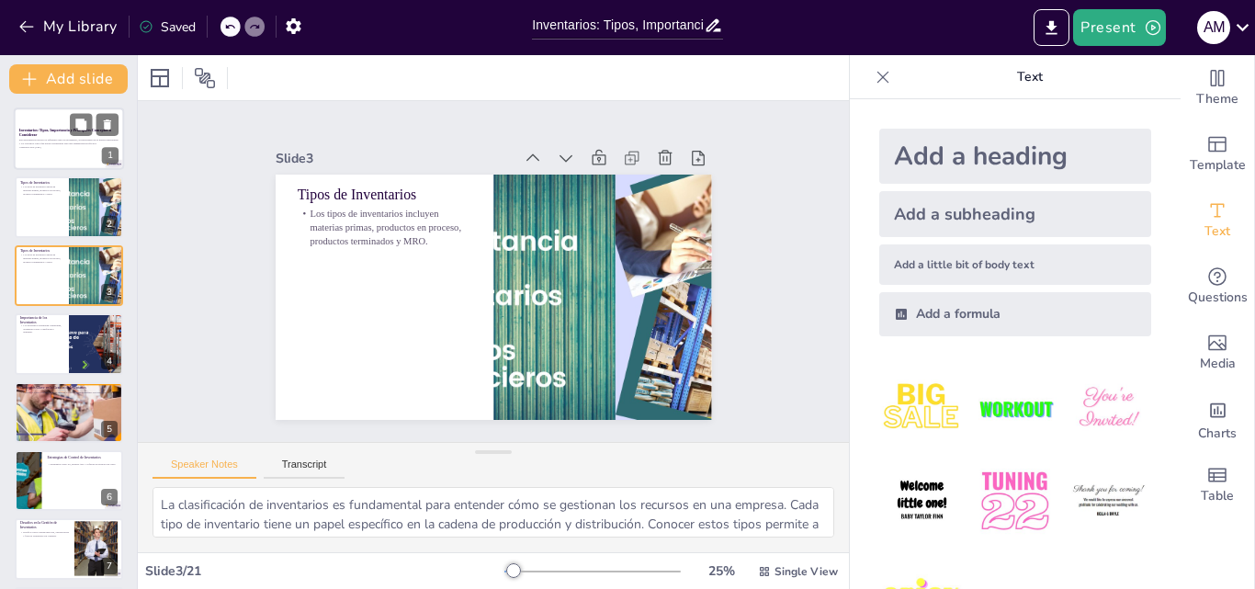
checkbox input "true"
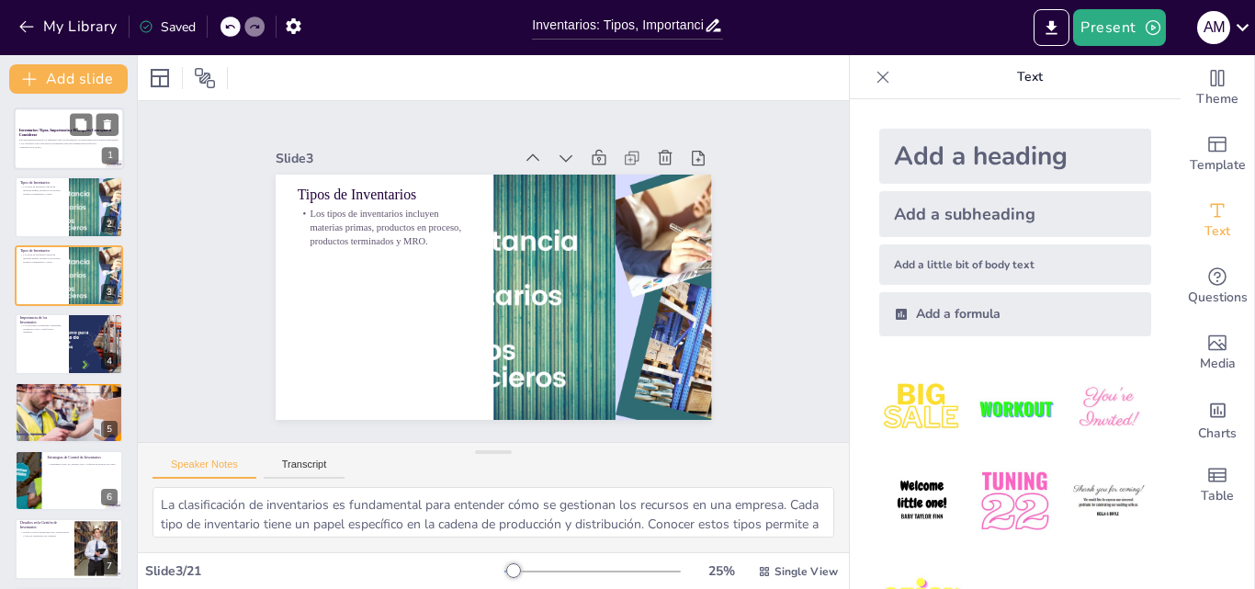
click at [51, 120] on div at bounding box center [69, 138] width 110 height 62
checkbox input "true"
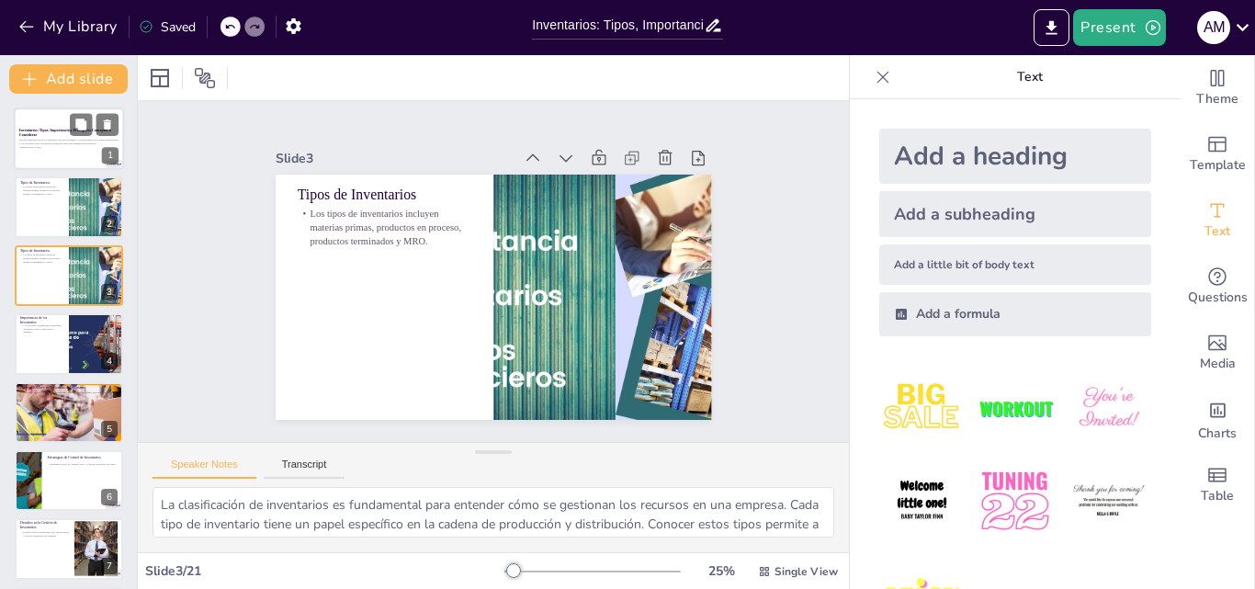
checkbox input "true"
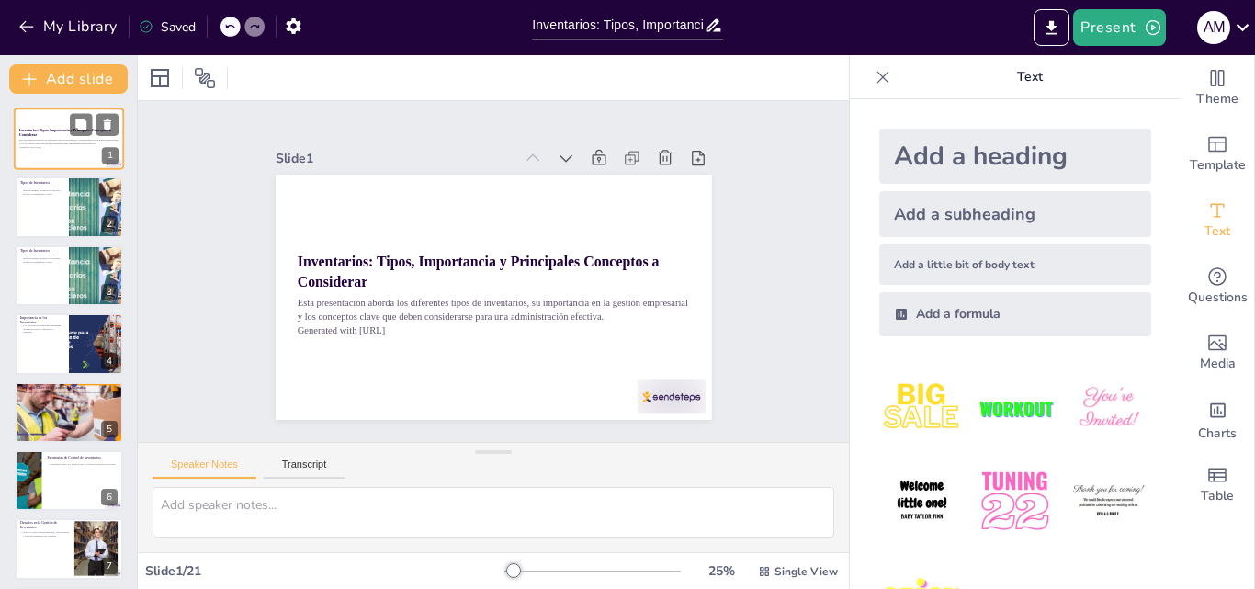
checkbox input "true"
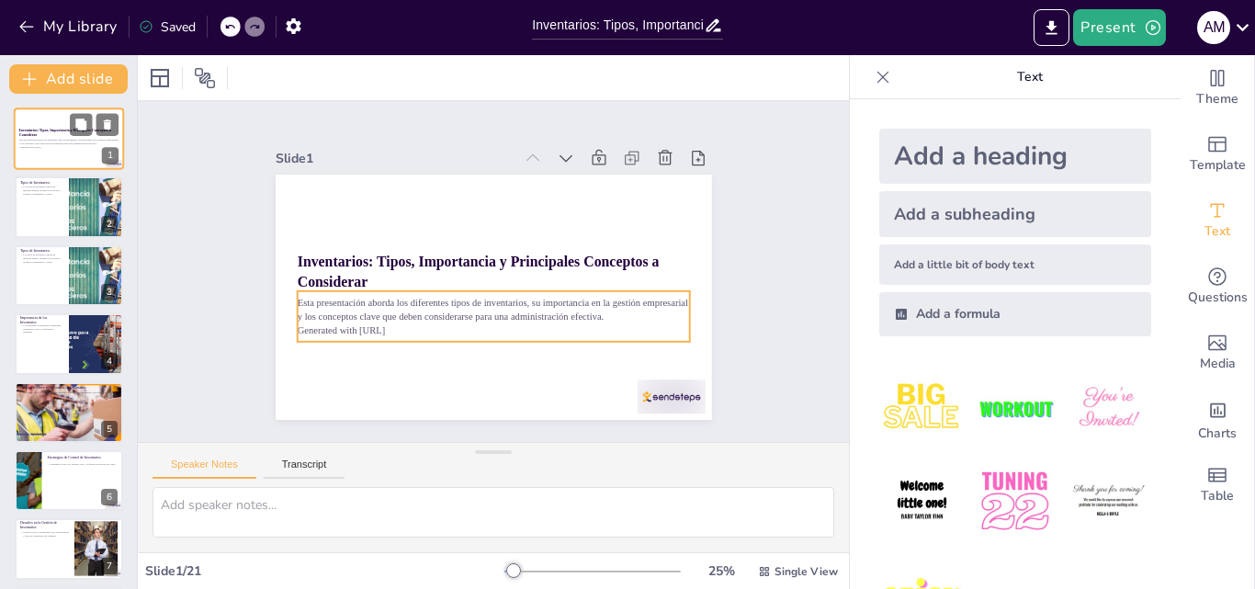
checkbox input "true"
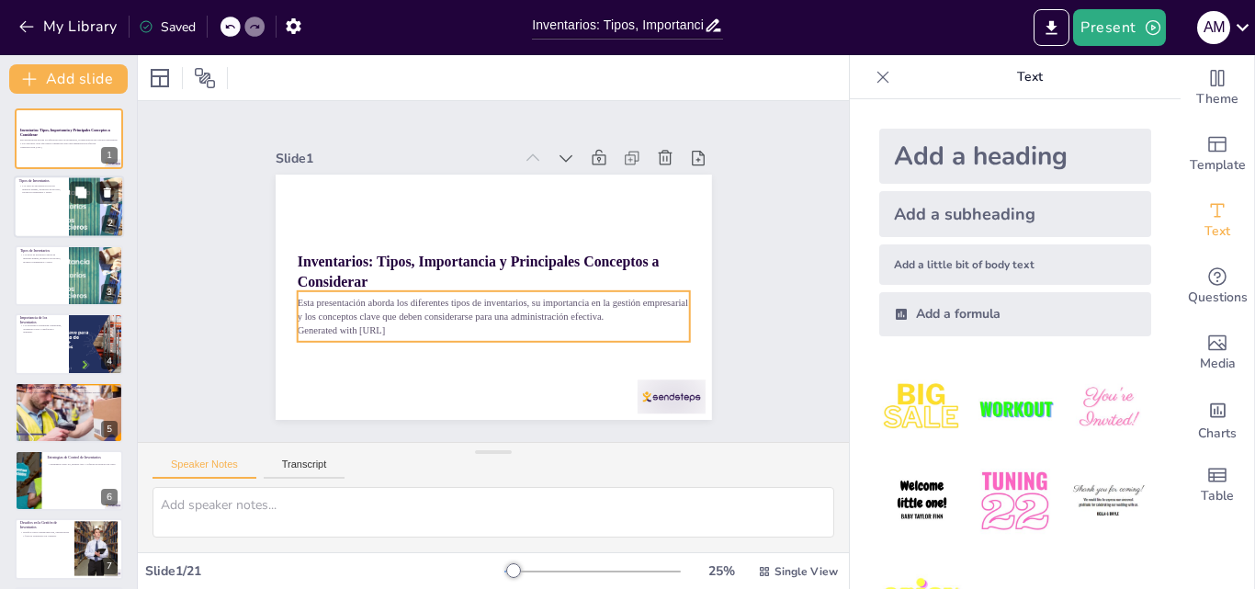
checkbox input "true"
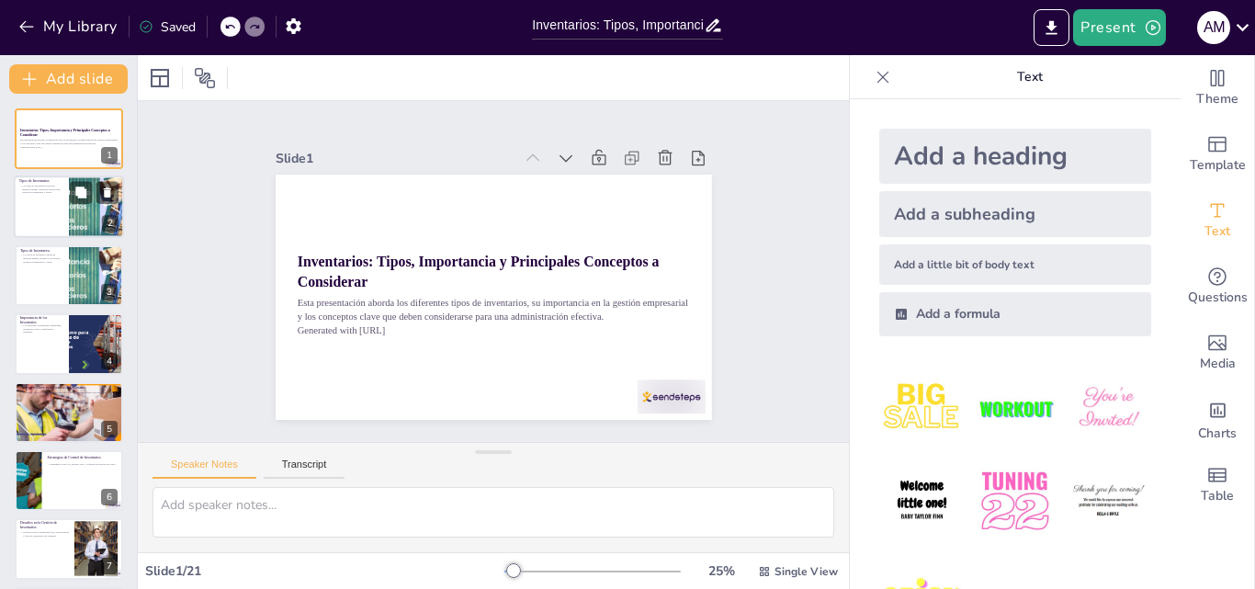
click at [57, 190] on p "Los tipos de inventarios incluyen materias primas, productos en proceso, produc…" at bounding box center [41, 190] width 44 height 10
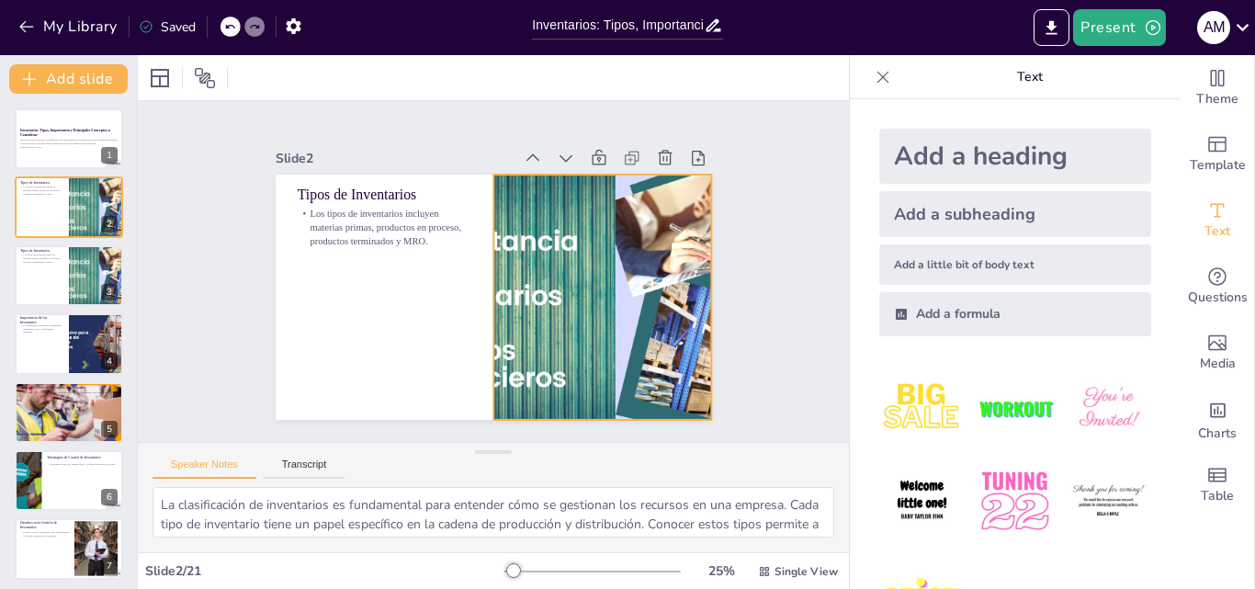
click at [519, 231] on div at bounding box center [560, 182] width 401 height 498
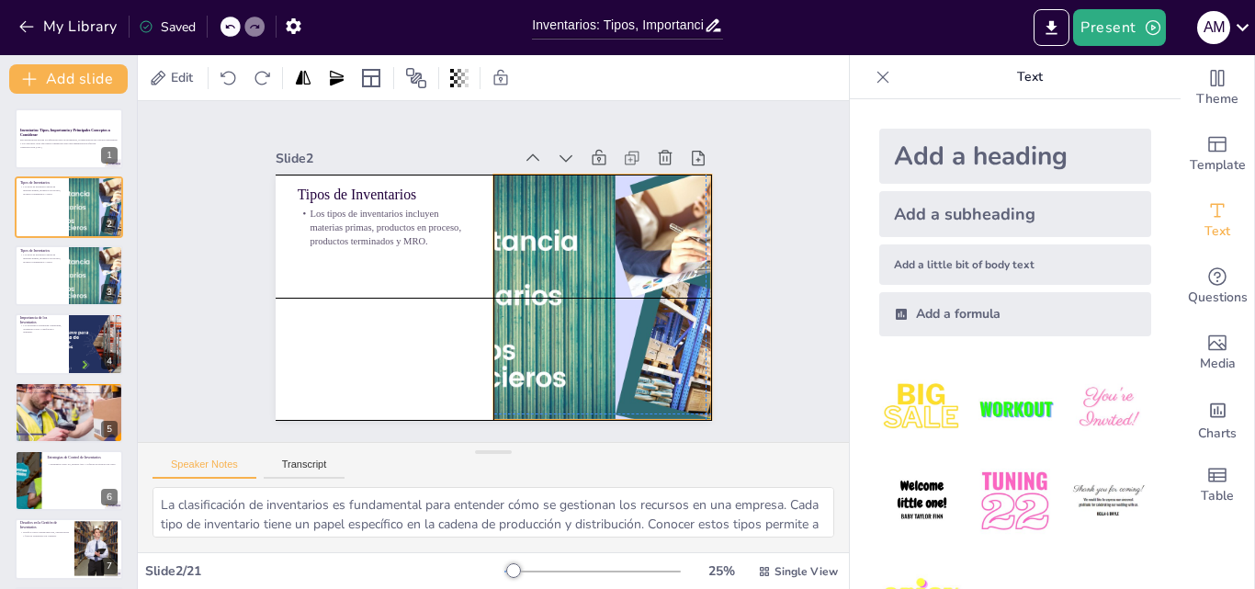
click at [483, 288] on div at bounding box center [585, 207] width 474 height 488
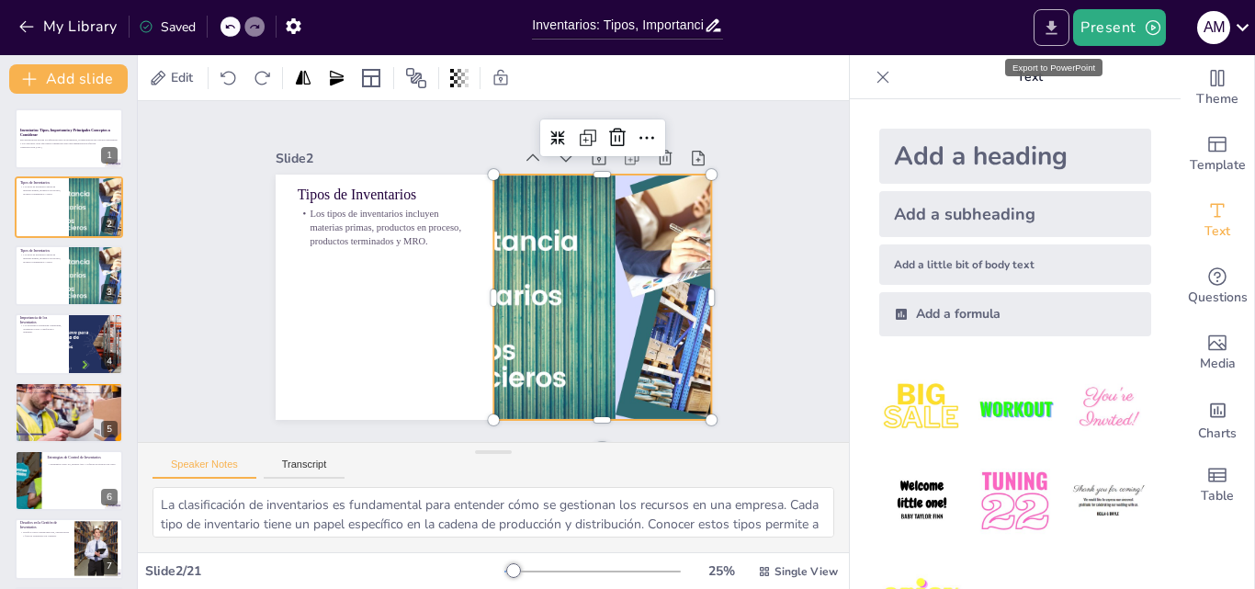
click at [1049, 28] on icon "Export to PowerPoint" at bounding box center [1051, 27] width 19 height 19
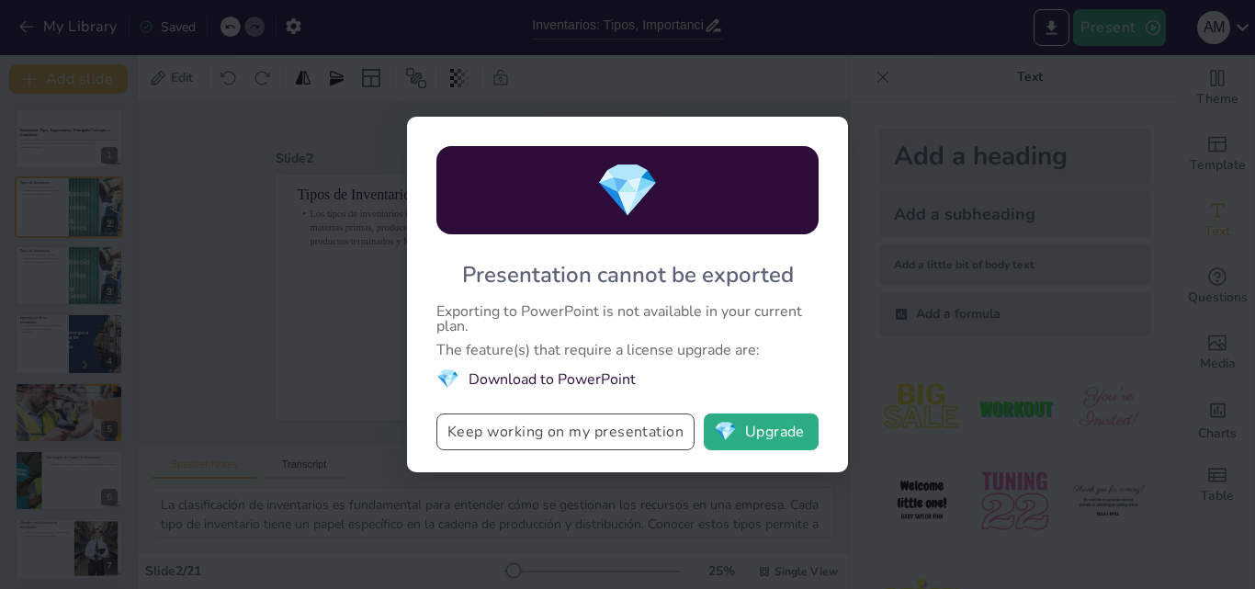
click at [643, 438] on button "Keep working on my presentation" at bounding box center [565, 431] width 258 height 37
